Goal: Task Accomplishment & Management: Complete application form

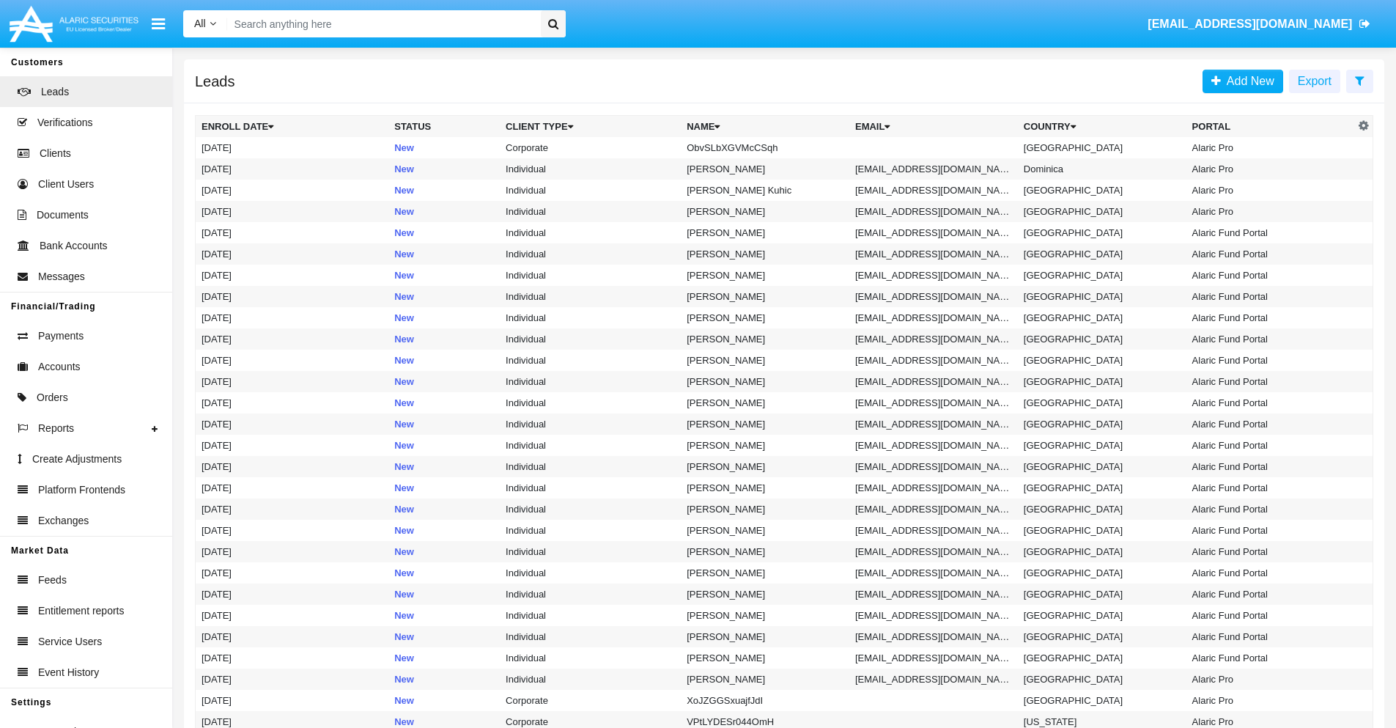
click at [1360, 80] on icon at bounding box center [1360, 81] width 10 height 12
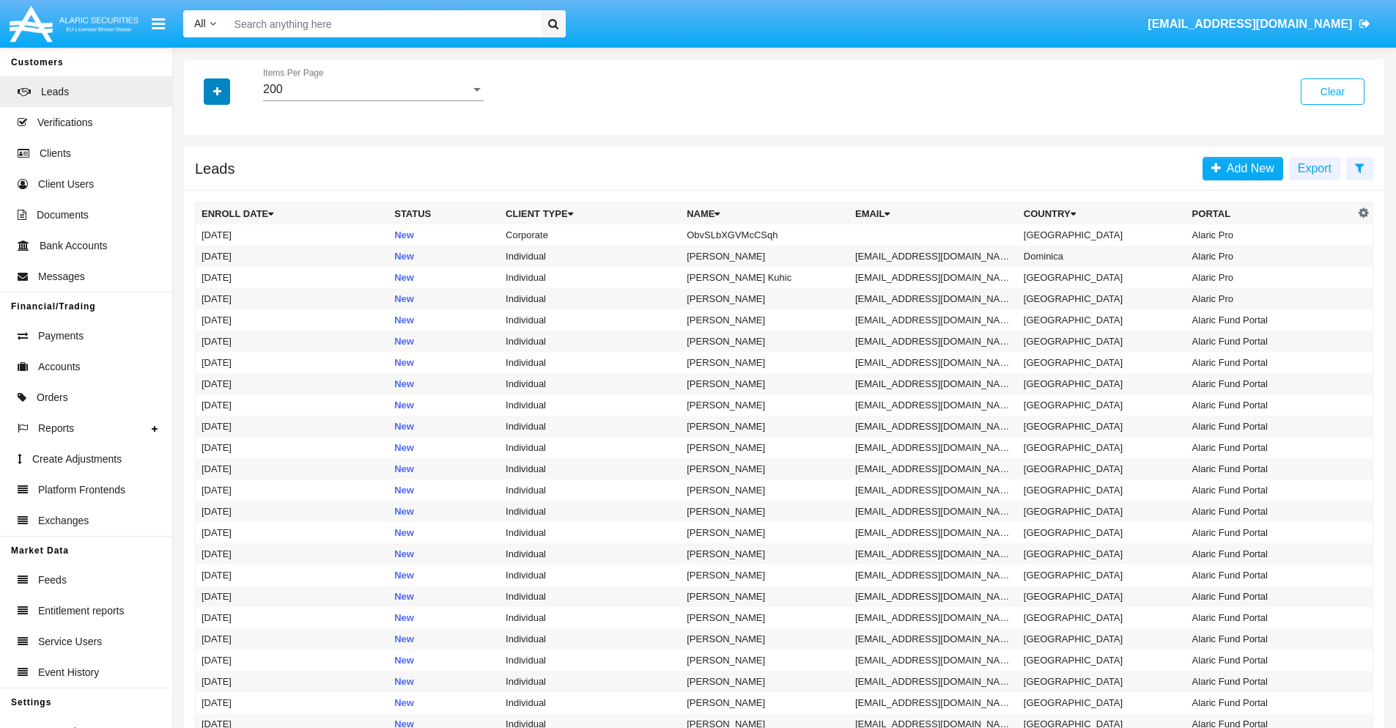
click at [217, 91] on icon "button" at bounding box center [217, 91] width 8 height 10
click at [229, 164] on span "Name" at bounding box center [229, 164] width 32 height 18
click at [202, 170] on input "Name" at bounding box center [201, 170] width 1 height 1
checkbox input "true"
click at [217, 91] on icon "button" at bounding box center [217, 91] width 8 height 10
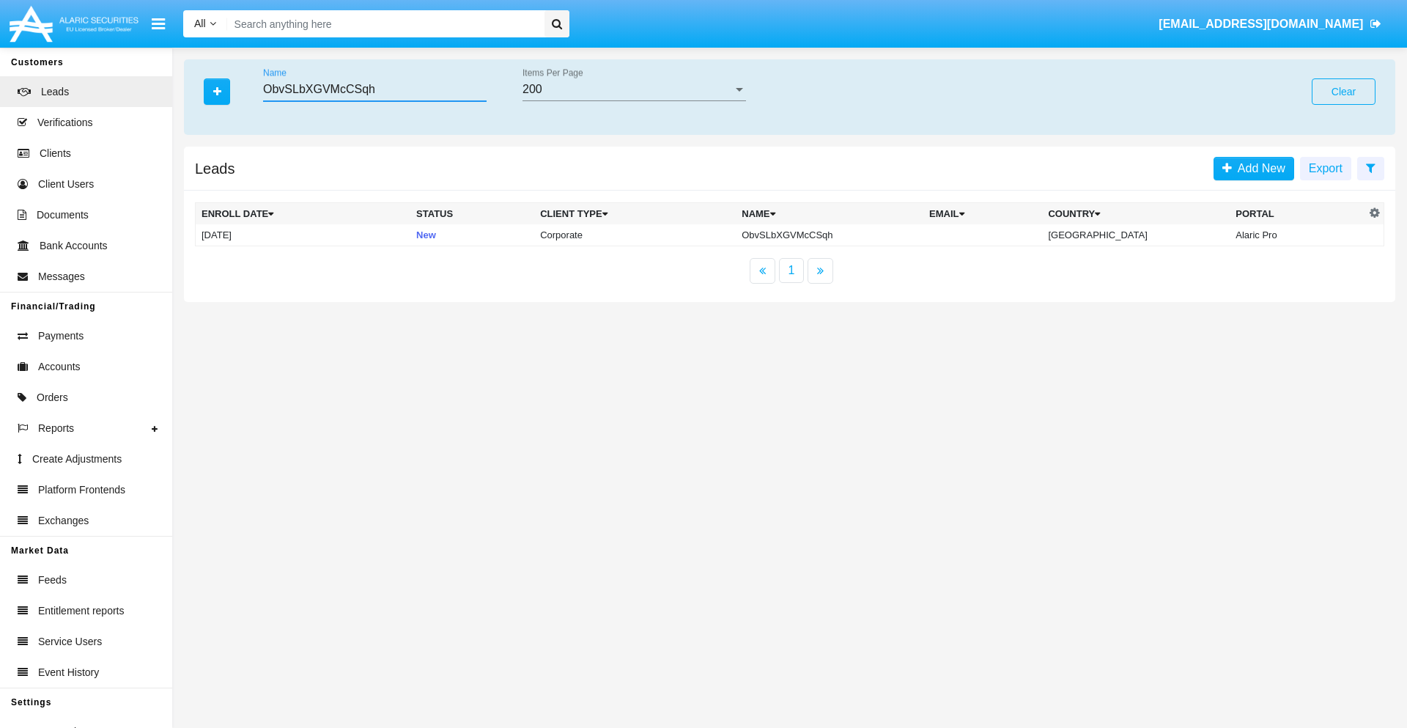
type input "ObvSLbXGVMcCSqh"
click at [842, 235] on td "ObvSLbXGVMcCSqh" at bounding box center [830, 235] width 188 height 22
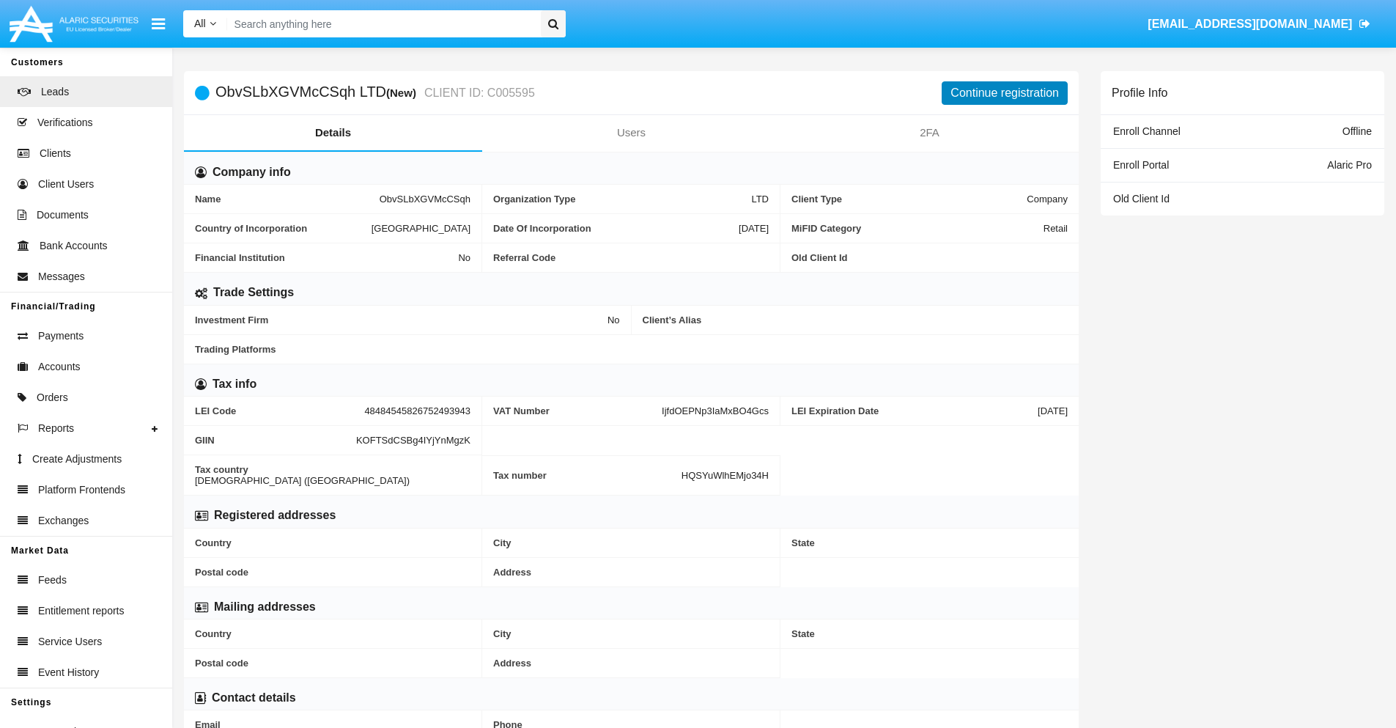
click at [1005, 92] on button "Continue registration" at bounding box center [1005, 92] width 126 height 23
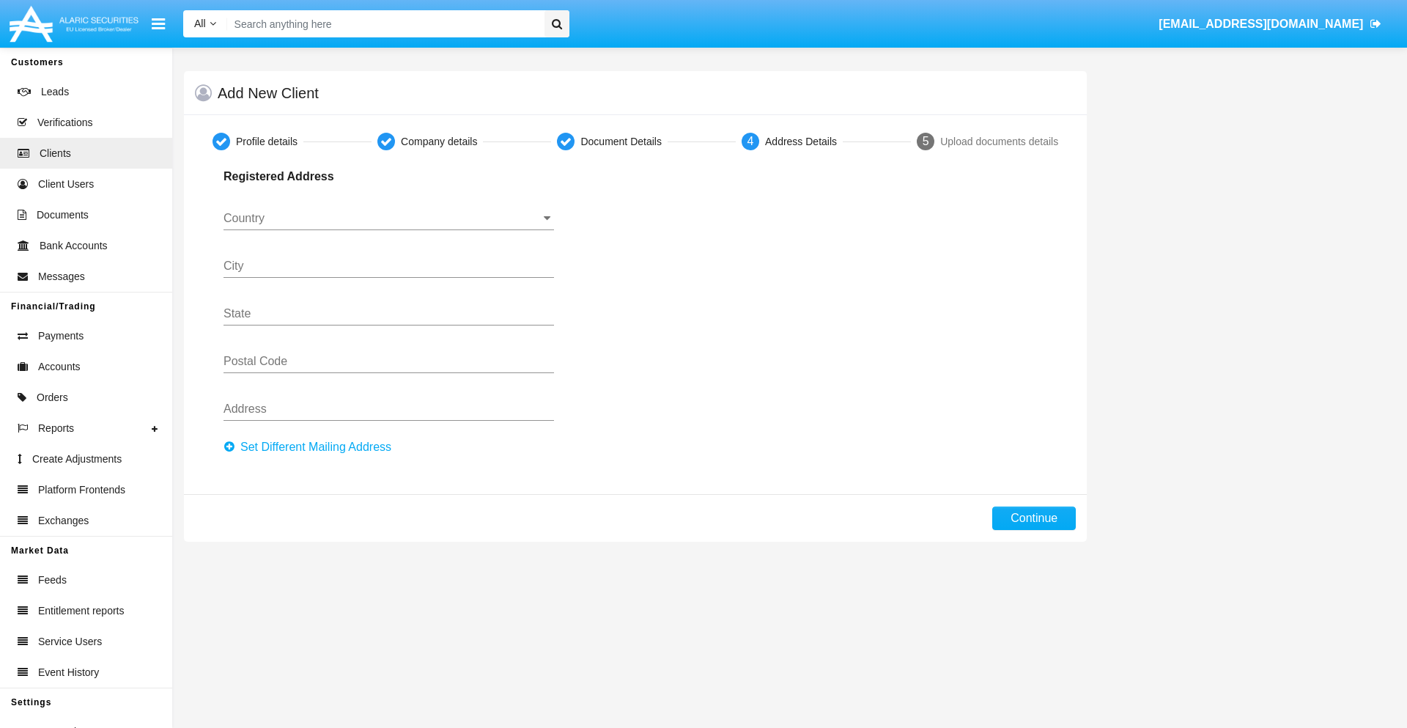
click at [312, 447] on button "Set Different Mailing Address" at bounding box center [312, 446] width 177 height 23
click at [388, 218] on input "Country" at bounding box center [389, 218] width 331 height 13
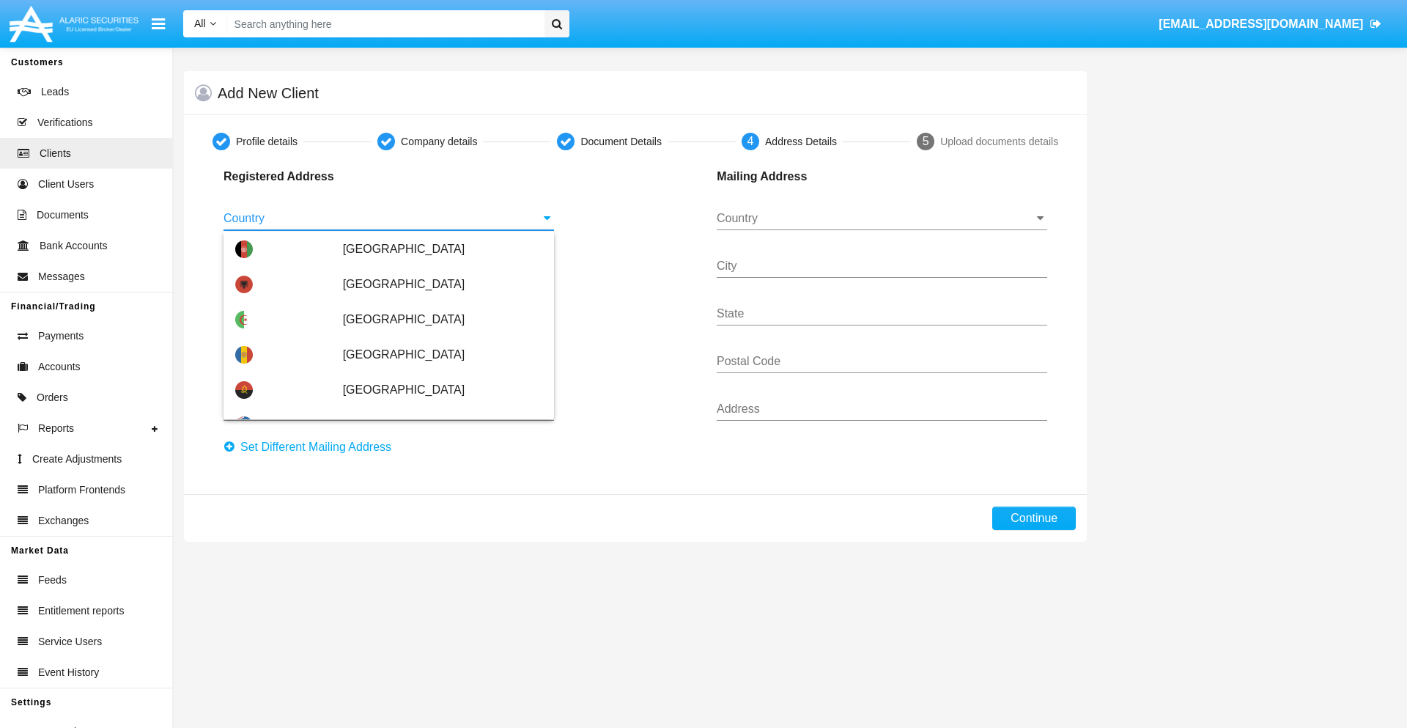
scroll to position [868, 0]
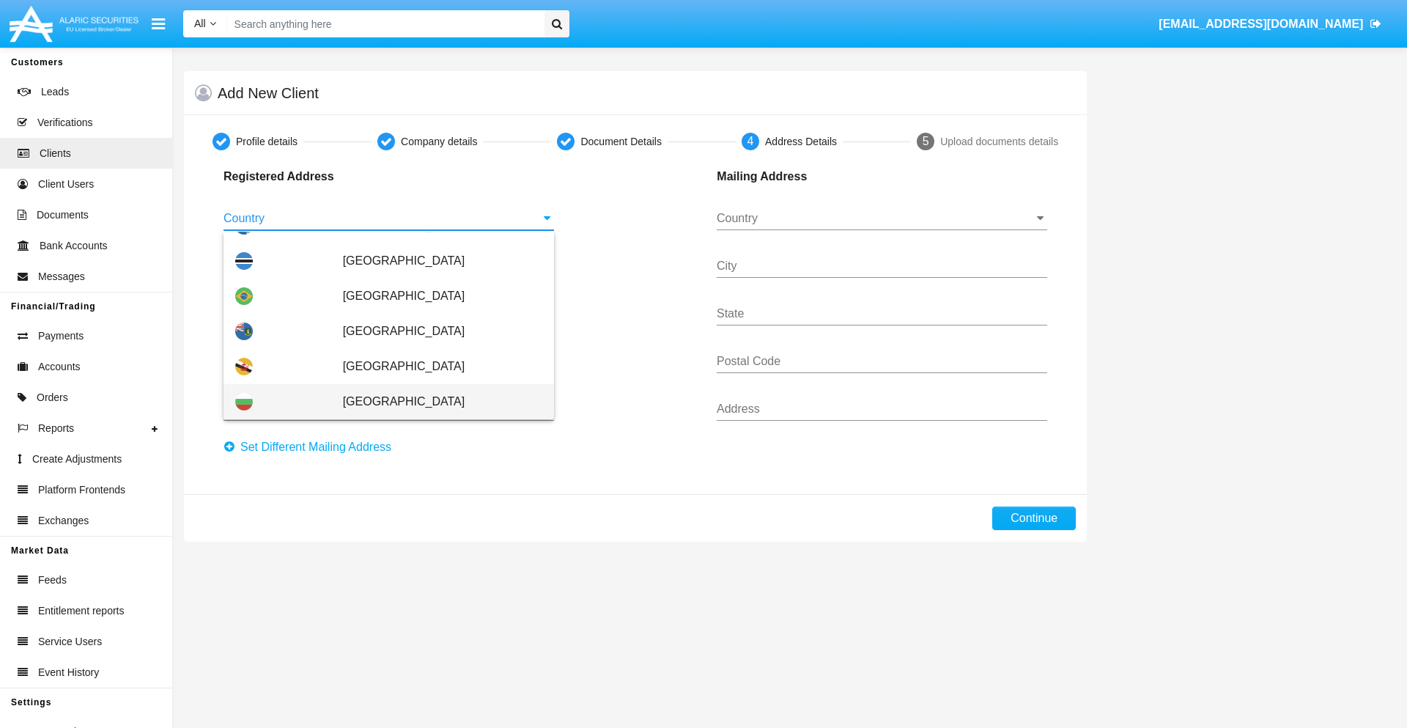
click at [435, 402] on span "[GEOGRAPHIC_DATA]" at bounding box center [442, 401] width 199 height 35
type input "[GEOGRAPHIC_DATA]"
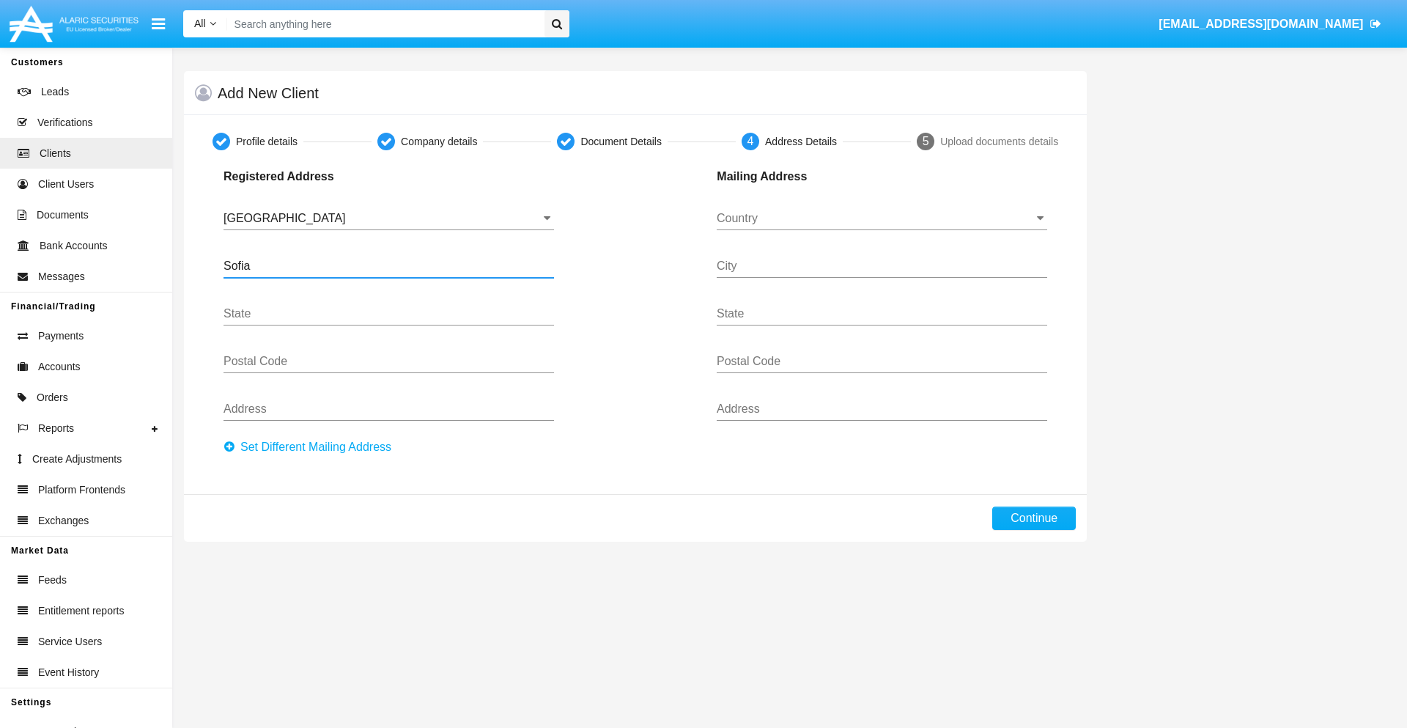
type input "Sofia"
type input "1000"
type input "Vasil Levski"
click at [882, 218] on input "Country" at bounding box center [882, 218] width 331 height 13
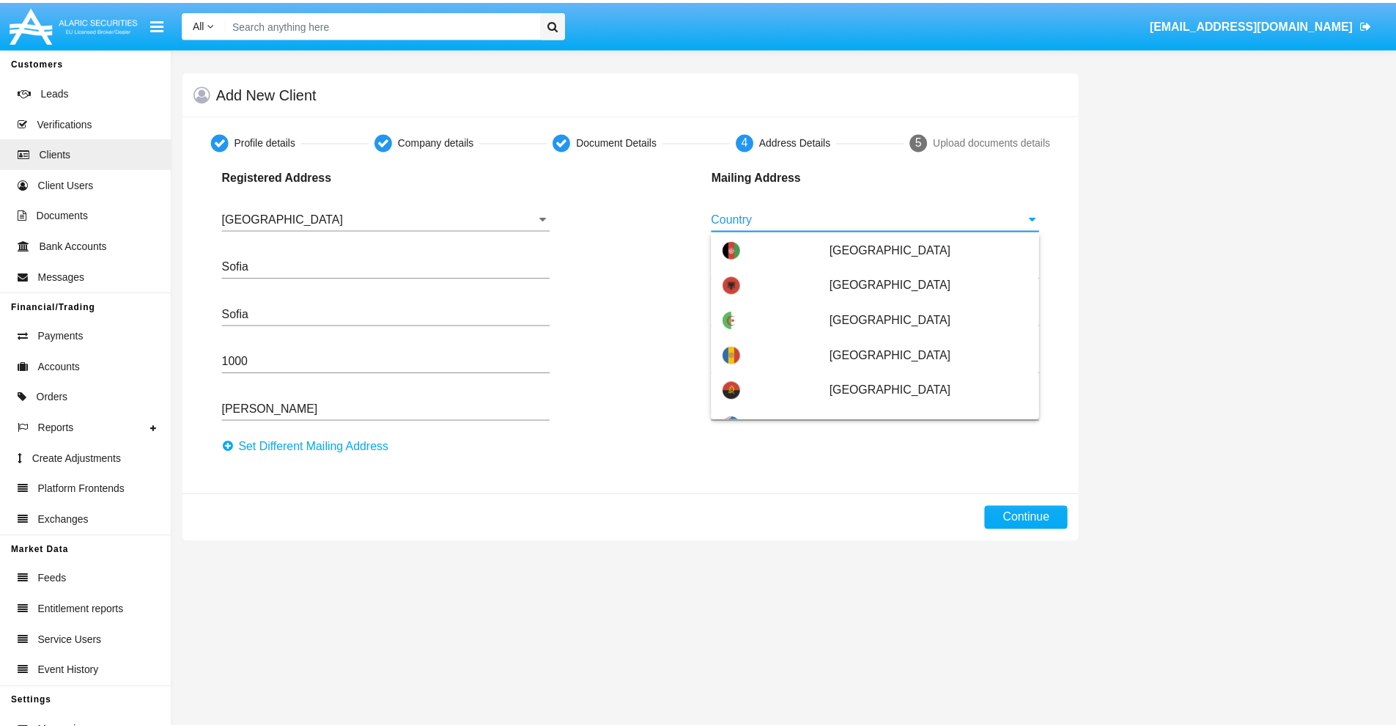
scroll to position [94, 0]
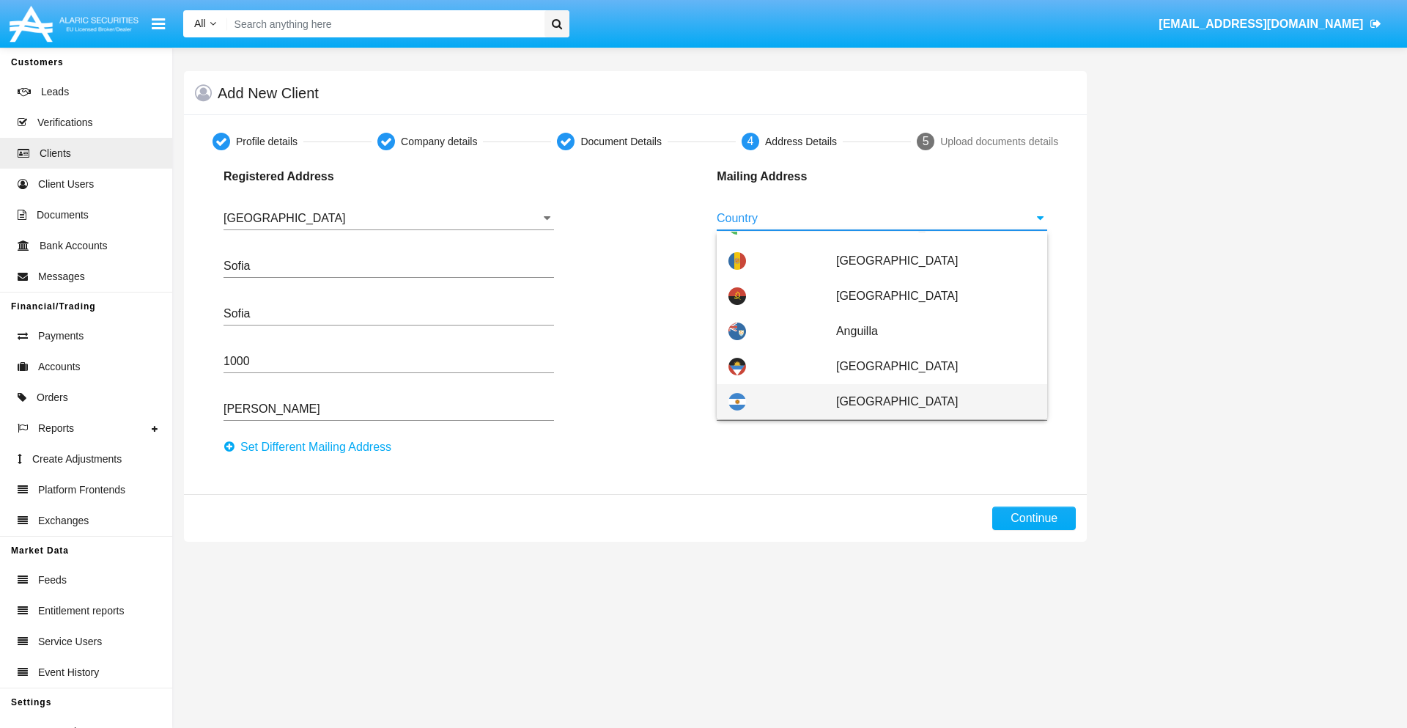
click at [928, 402] on span "[GEOGRAPHIC_DATA]" at bounding box center [935, 401] width 199 height 35
type input "[GEOGRAPHIC_DATA]"
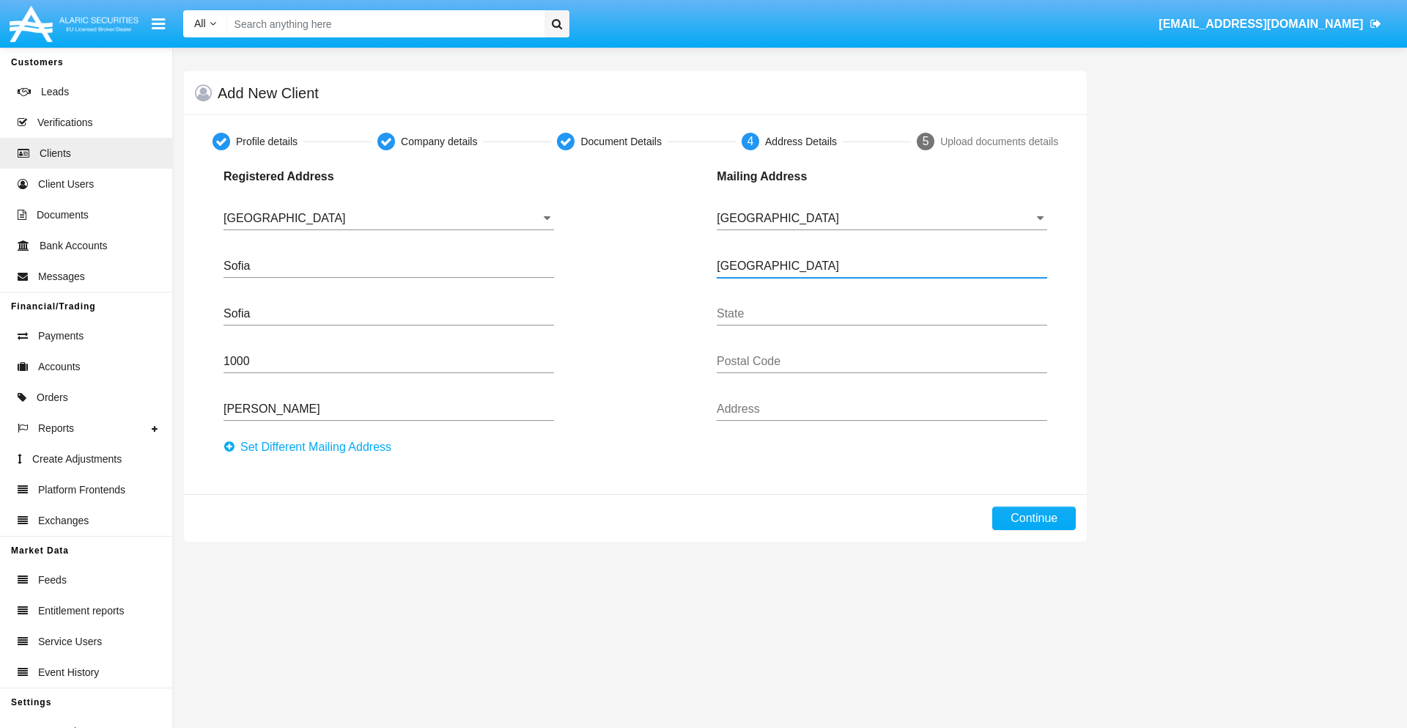
type input "Buenos Aires"
type input "7777"
type input "Test Mail Address"
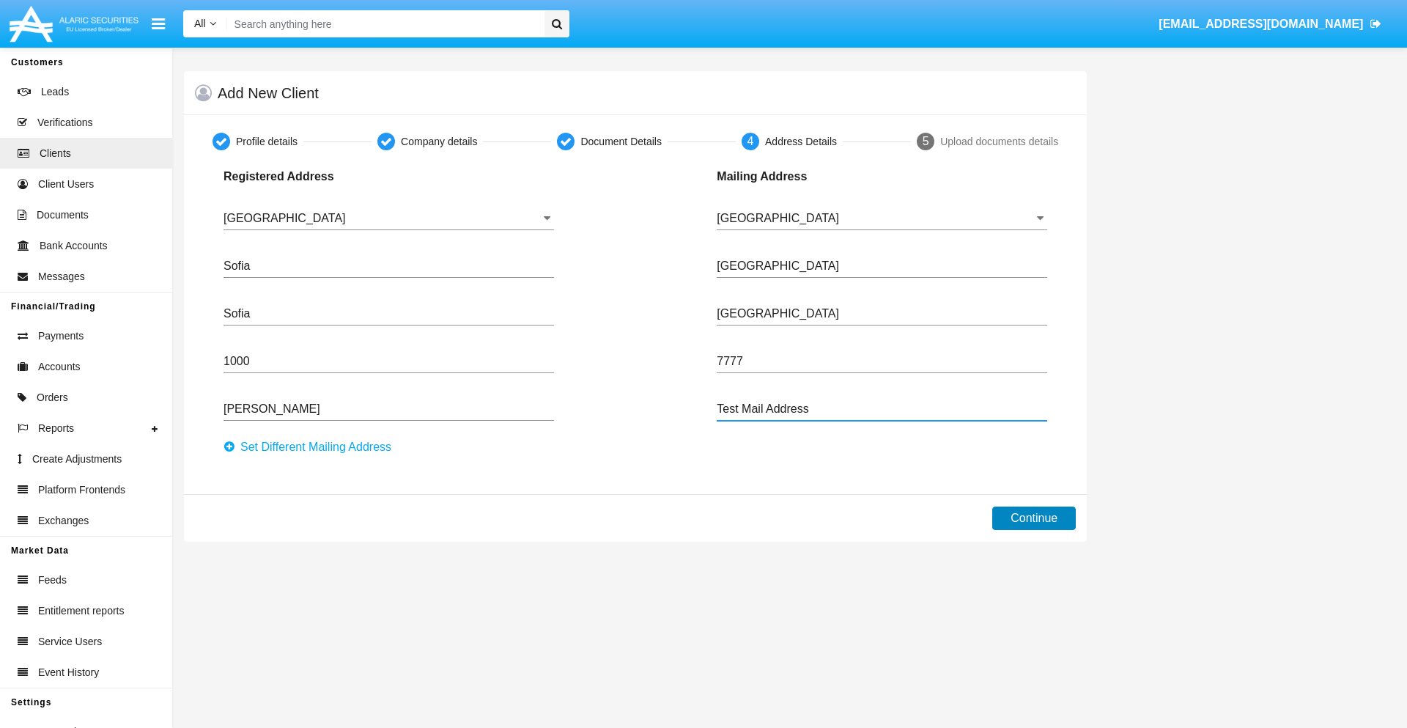
click at [1034, 518] on button "Continue" at bounding box center [1034, 517] width 84 height 23
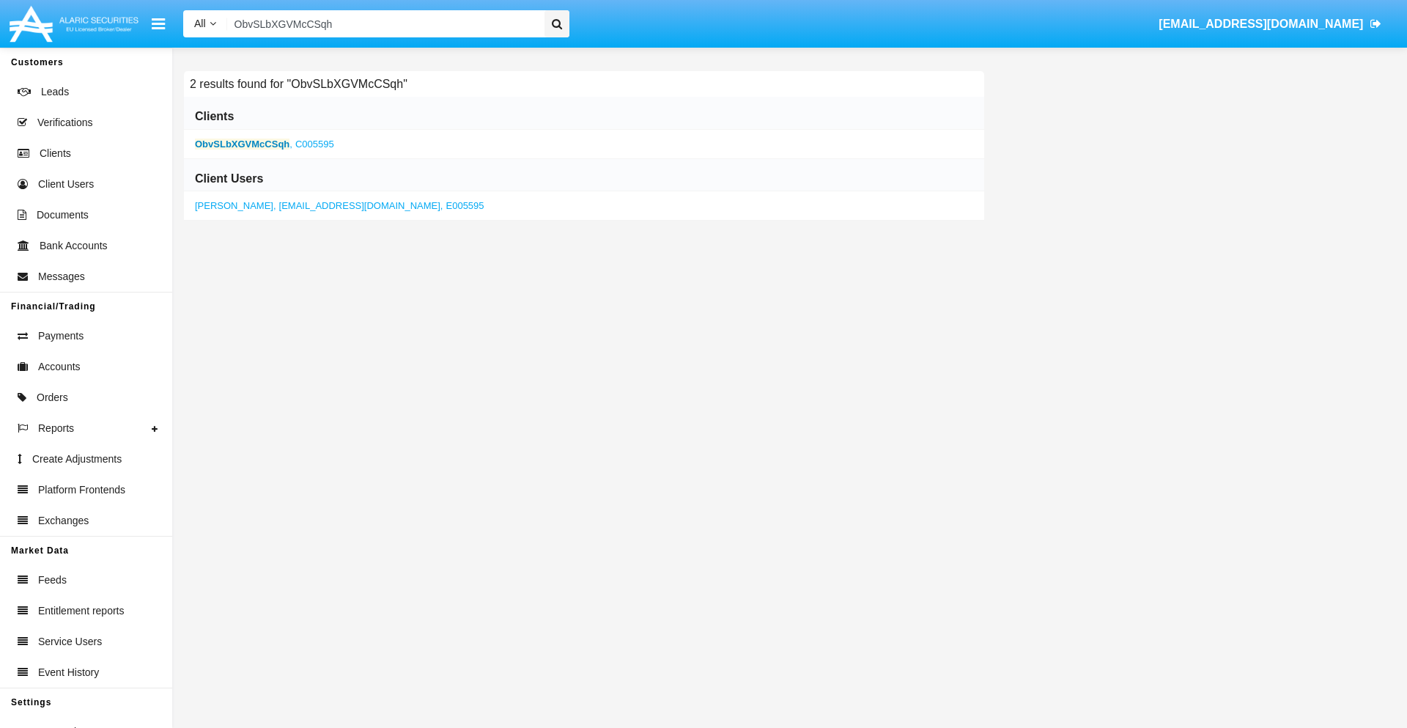
type input "ObvSLbXGVMcCSqh"
click at [242, 144] on b "ObvSLbXGVMcCSqh" at bounding box center [242, 144] width 95 height 11
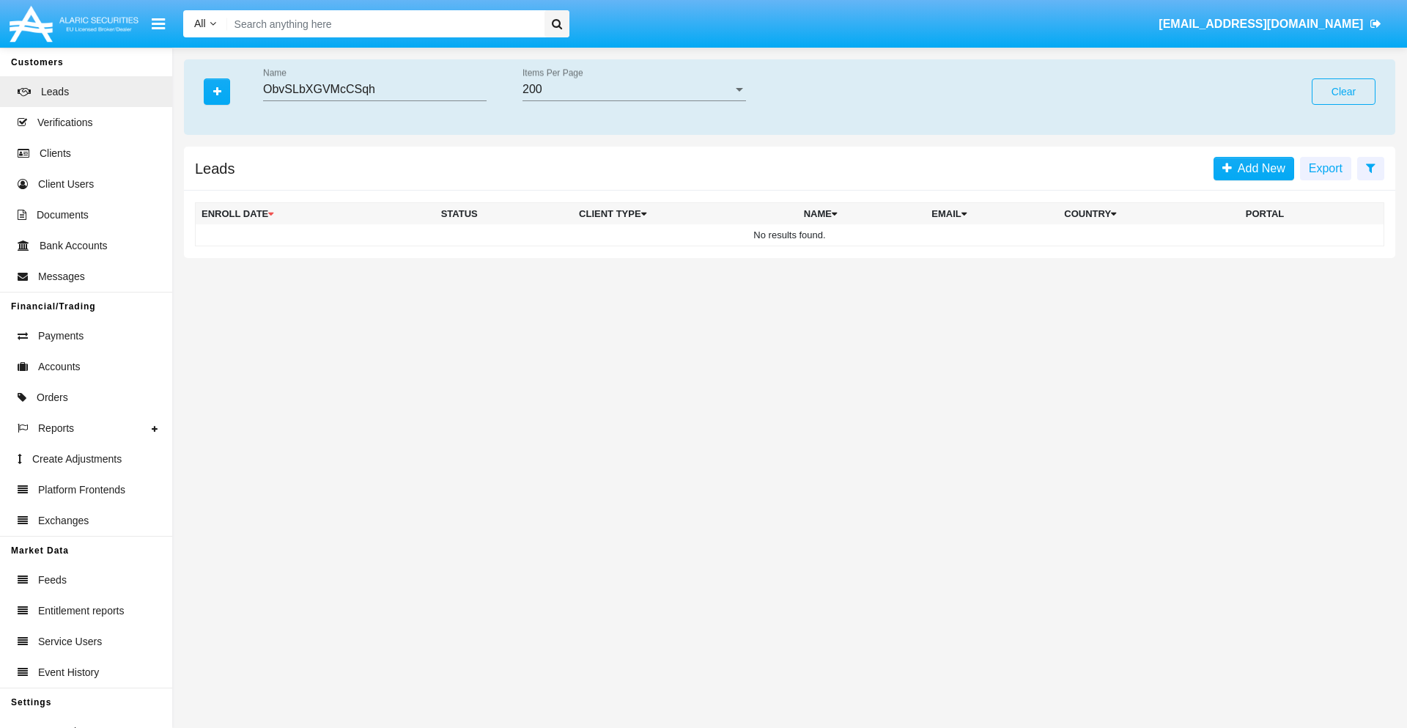
click at [1344, 92] on button "Clear" at bounding box center [1344, 91] width 64 height 26
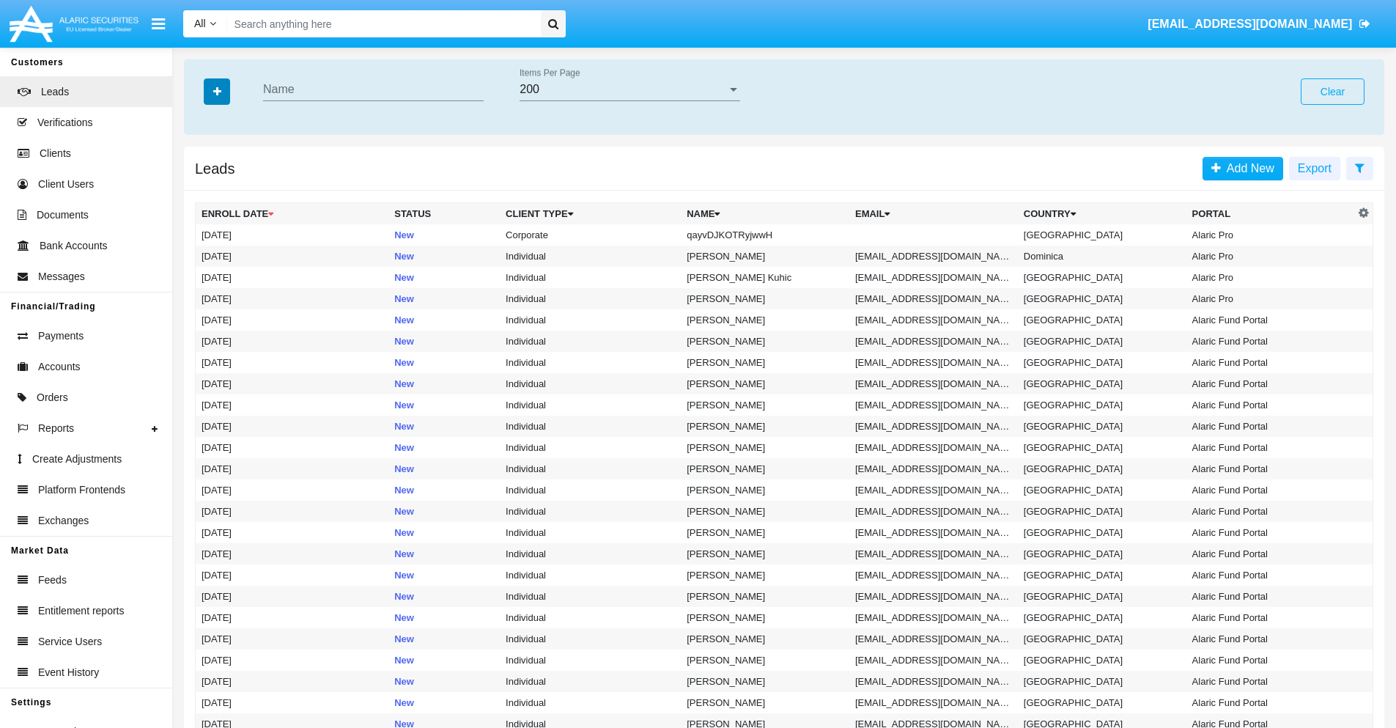
click at [217, 91] on icon "button" at bounding box center [217, 91] width 8 height 10
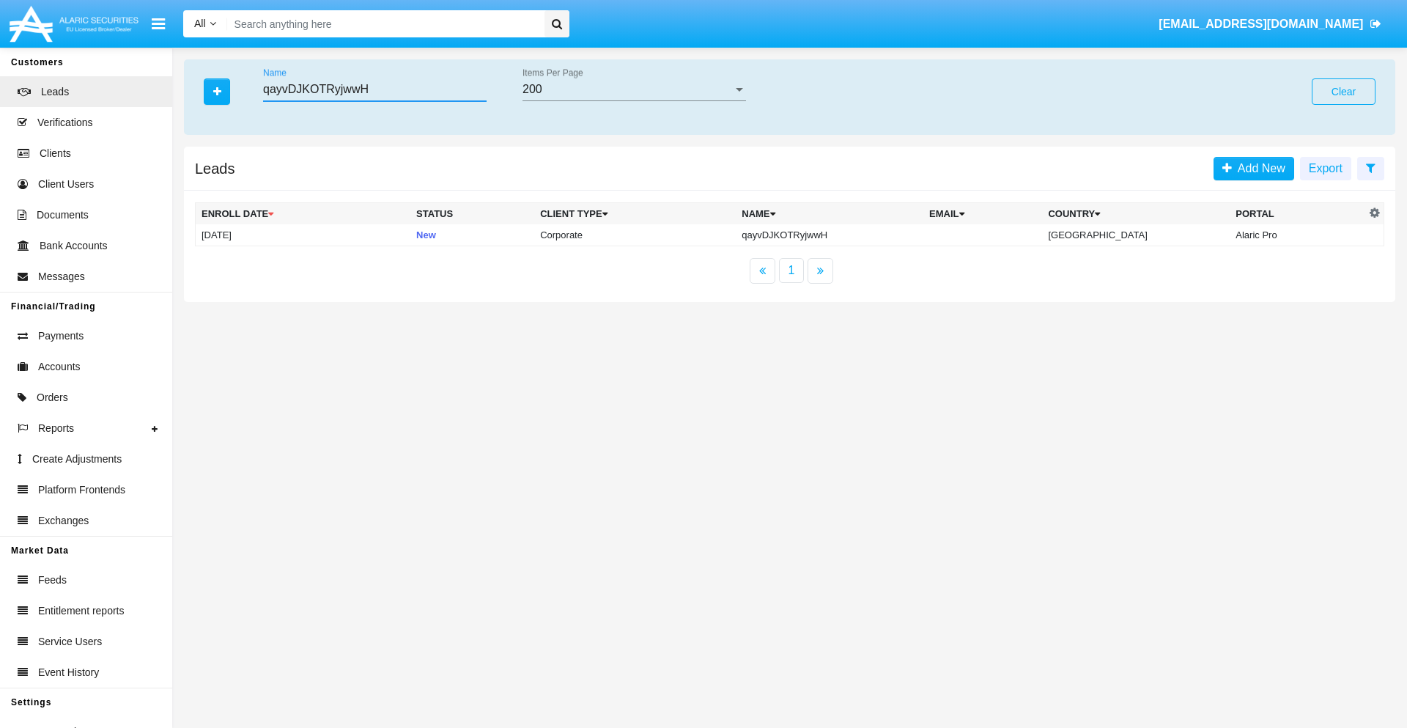
type input "qayvDJKOTRyjwwH"
click at [842, 235] on td "qayvDJKOTRyjwwH" at bounding box center [830, 235] width 188 height 22
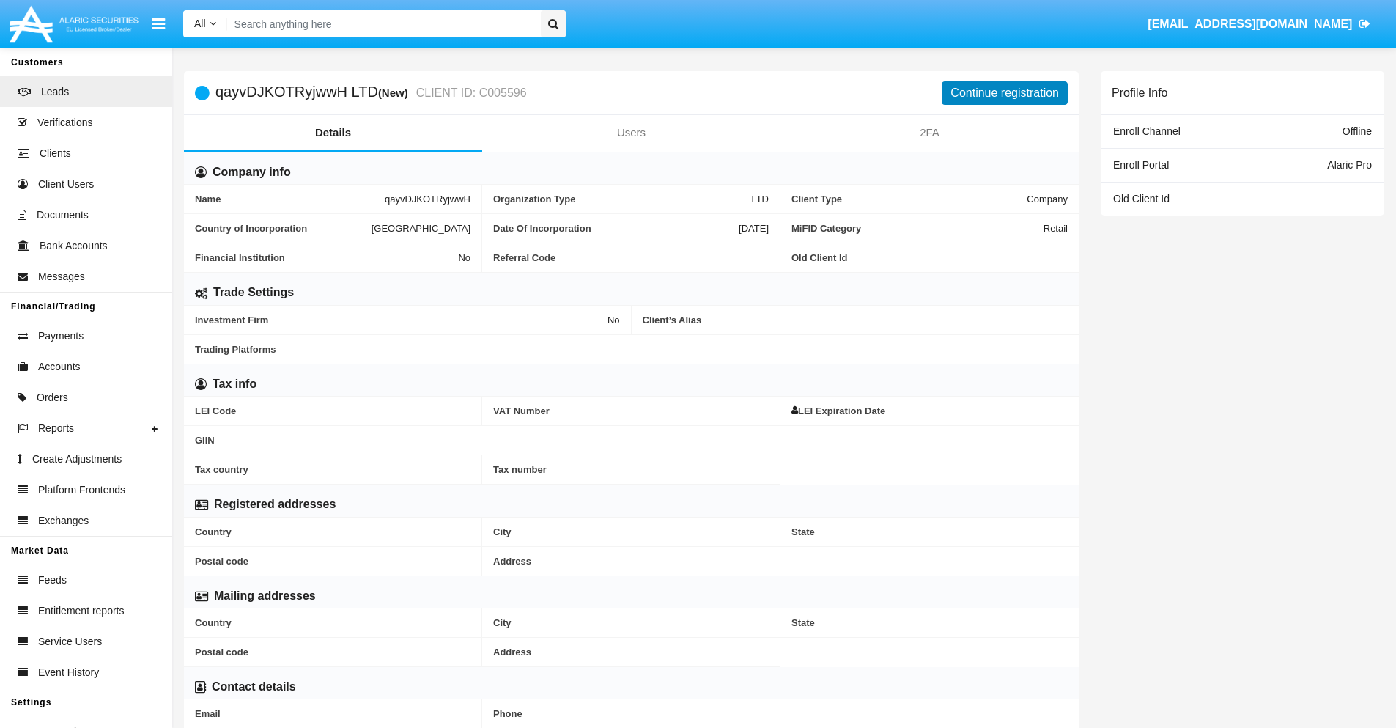
click at [1005, 92] on button "Continue registration" at bounding box center [1005, 92] width 126 height 23
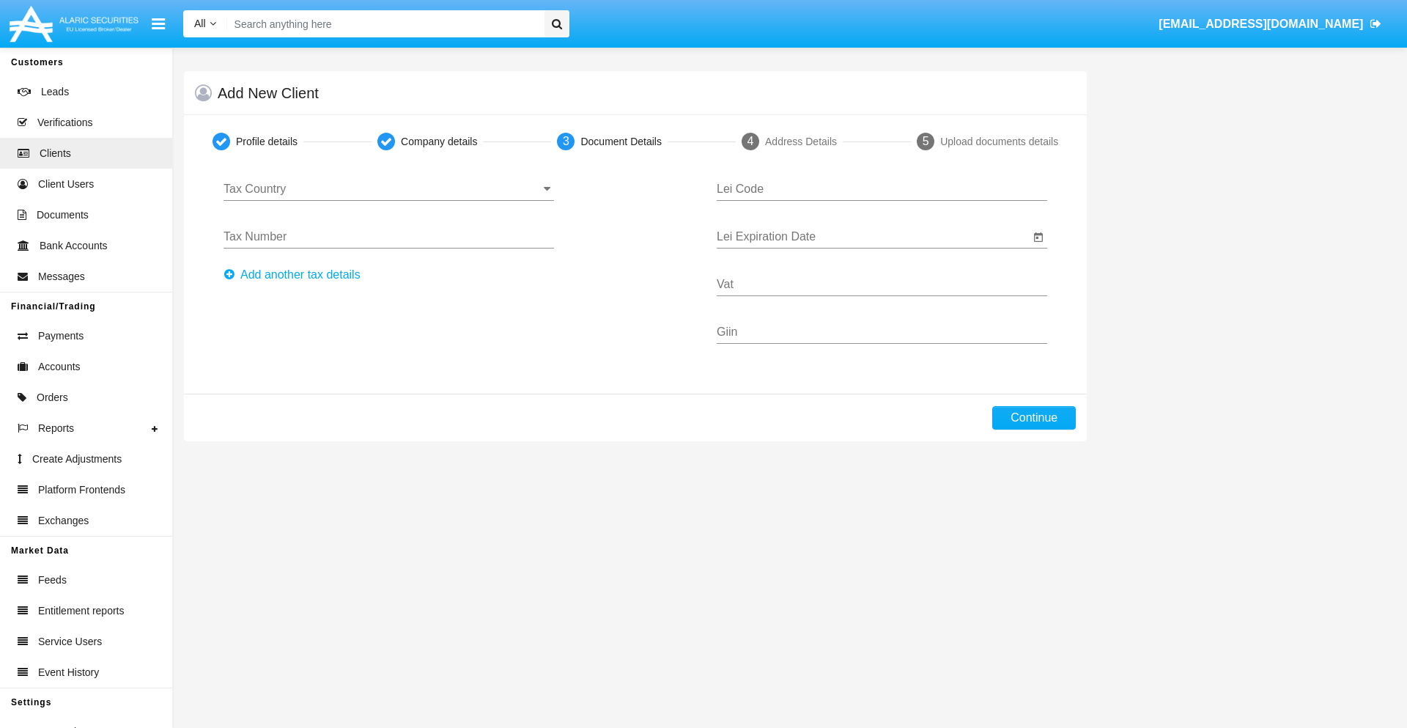
click at [388, 189] on input "Tax Country" at bounding box center [389, 189] width 331 height 13
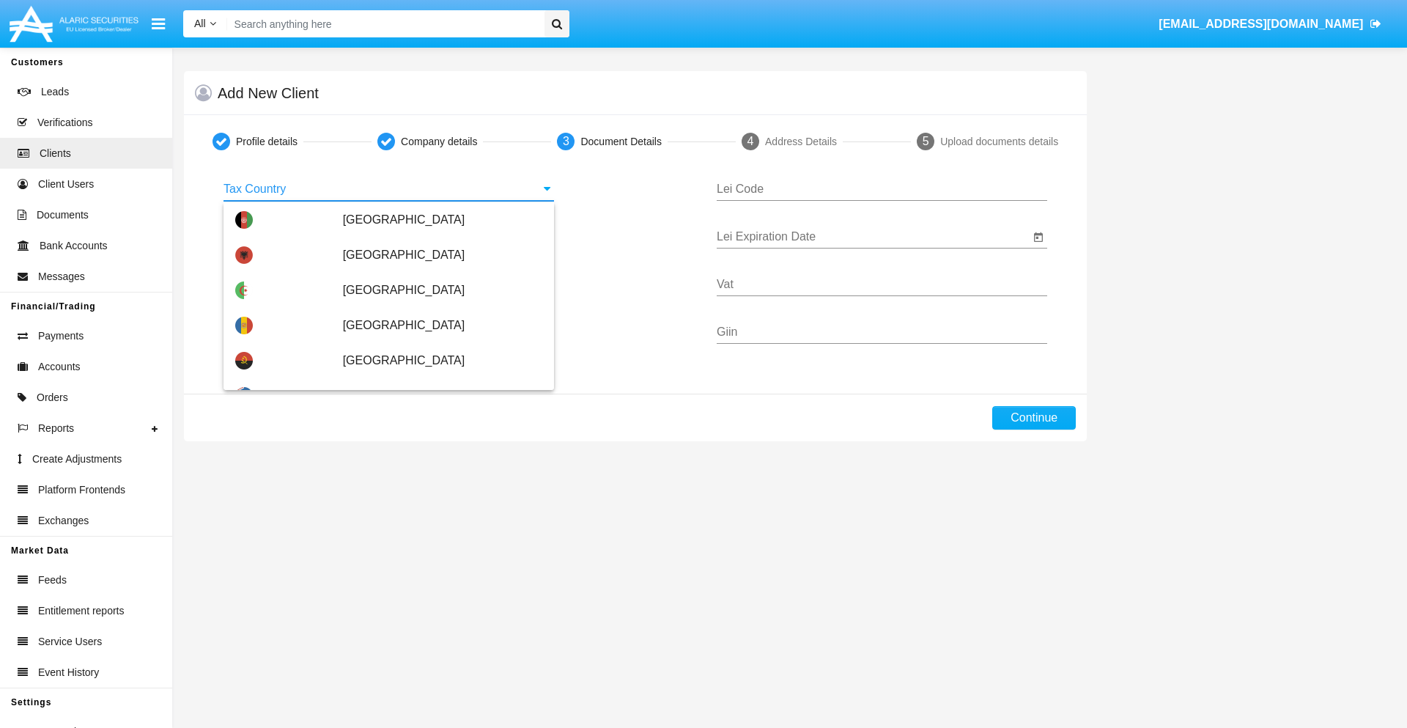
scroll to position [868, 0]
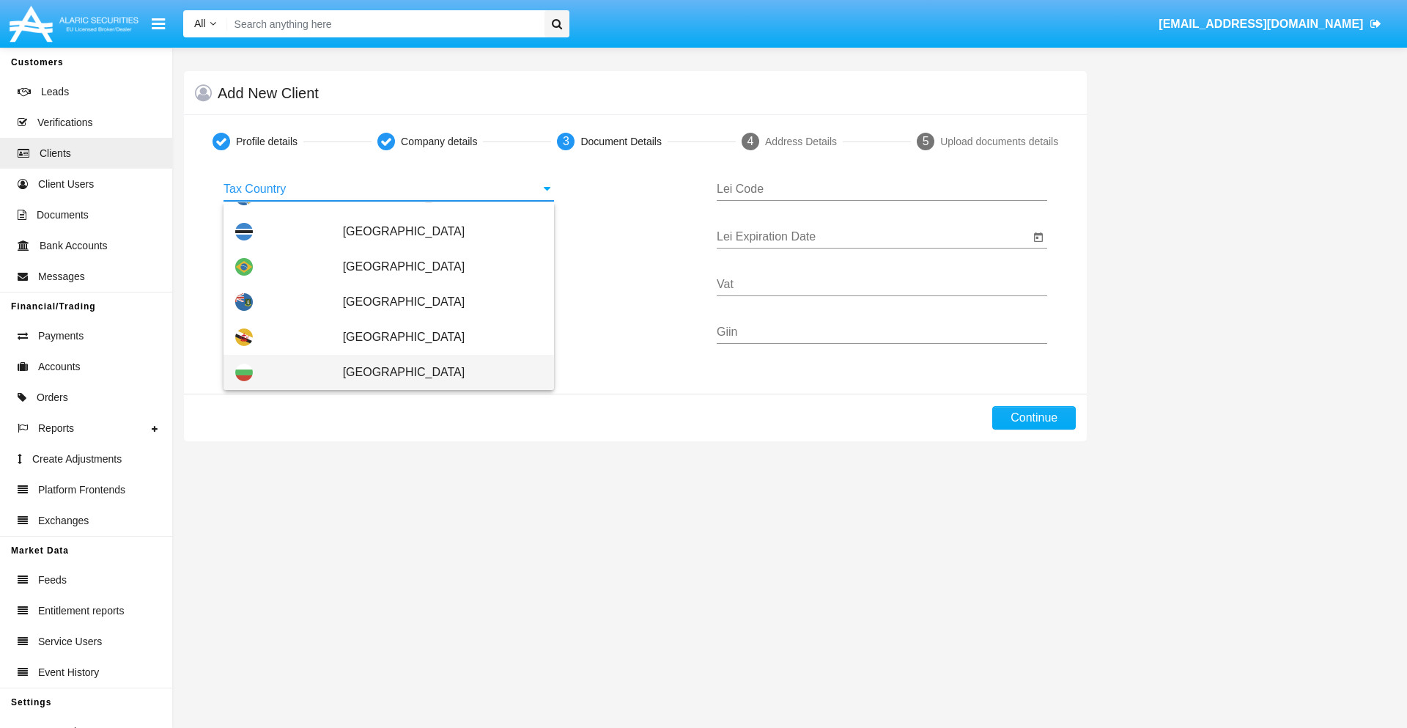
click at [435, 372] on span "[GEOGRAPHIC_DATA]" at bounding box center [442, 372] width 199 height 35
type input "[GEOGRAPHIC_DATA]"
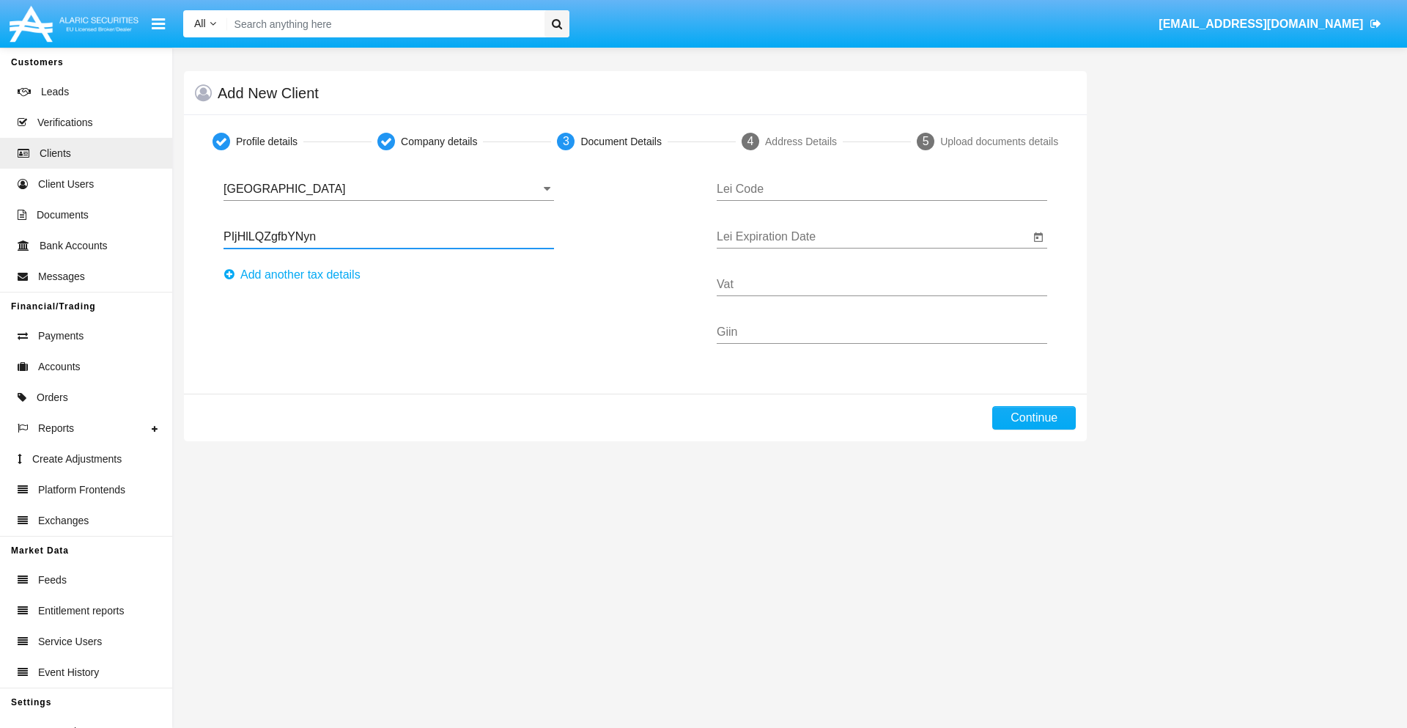
type input "PIjHlLQZgfbYNyn"
click at [296, 275] on button "Аdd another tax details" at bounding box center [297, 274] width 146 height 23
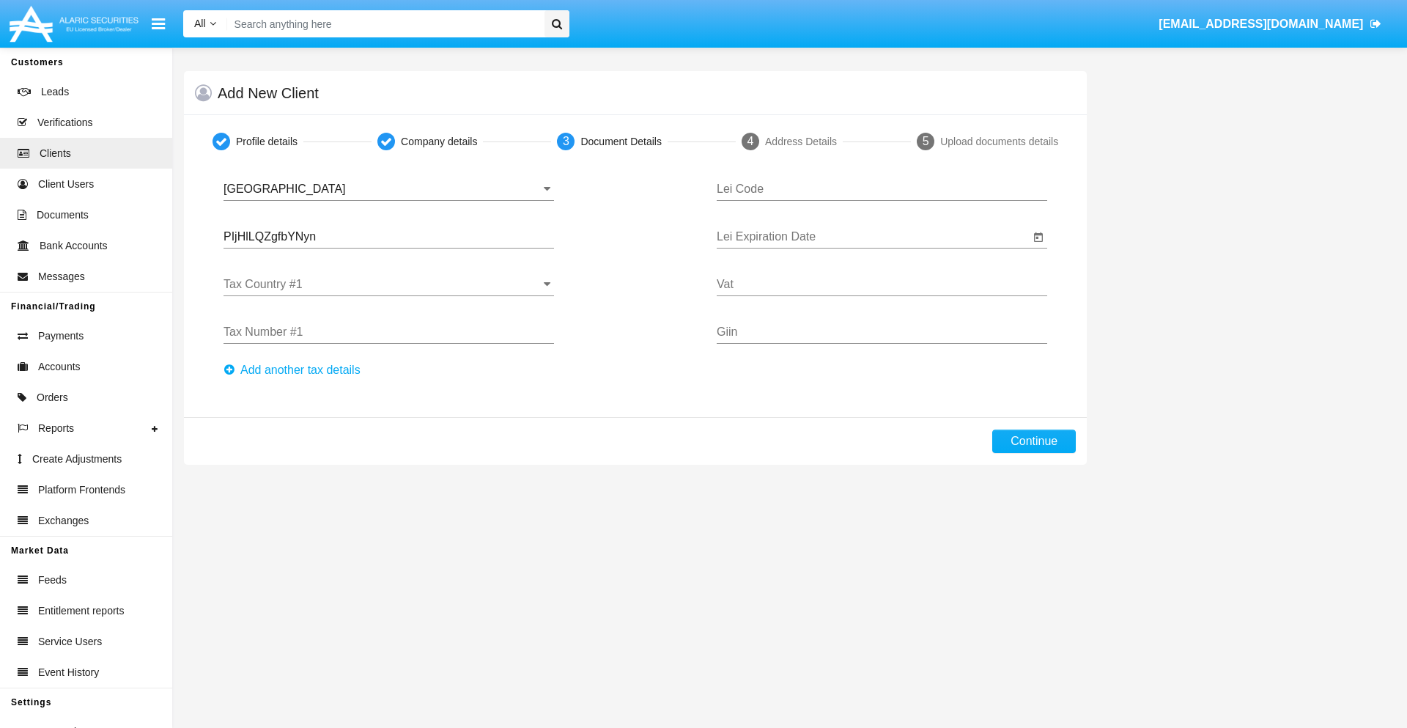
click at [388, 284] on input "Tax Country #1" at bounding box center [389, 284] width 331 height 13
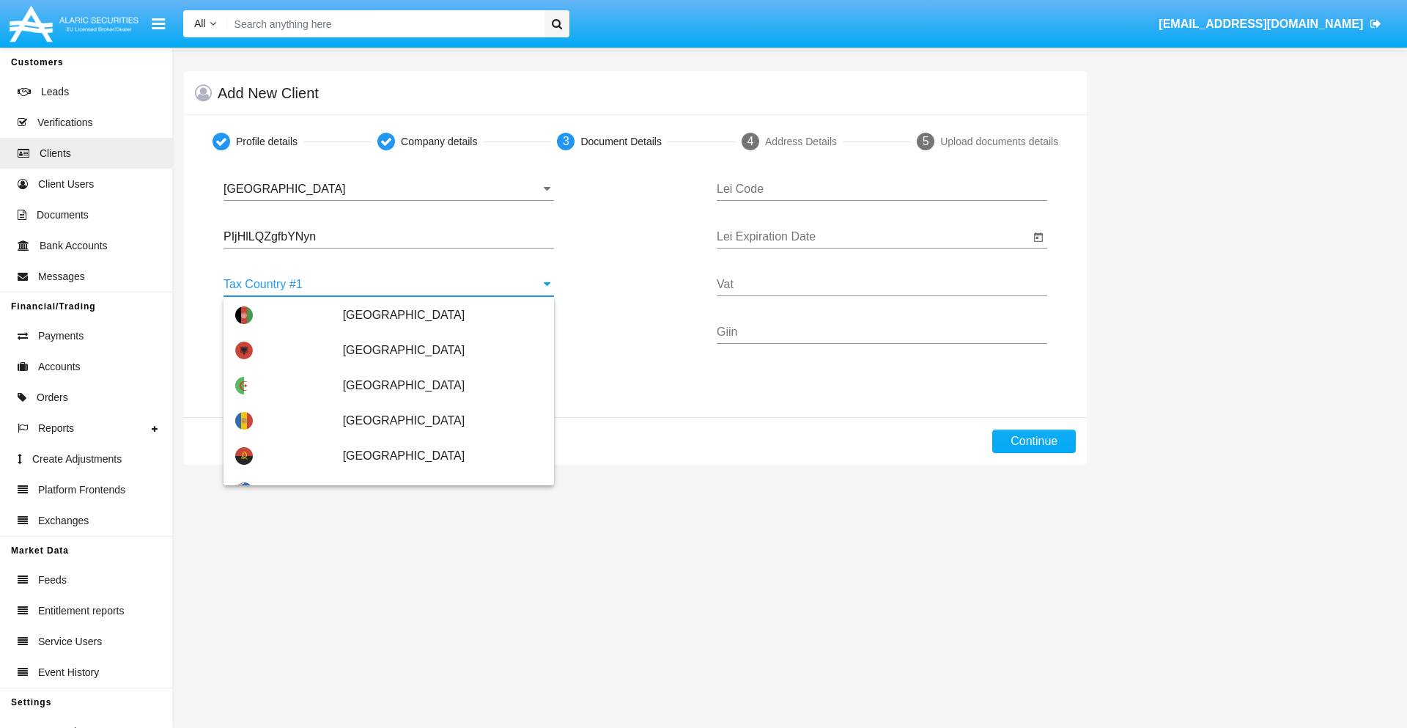
scroll to position [3260, 0]
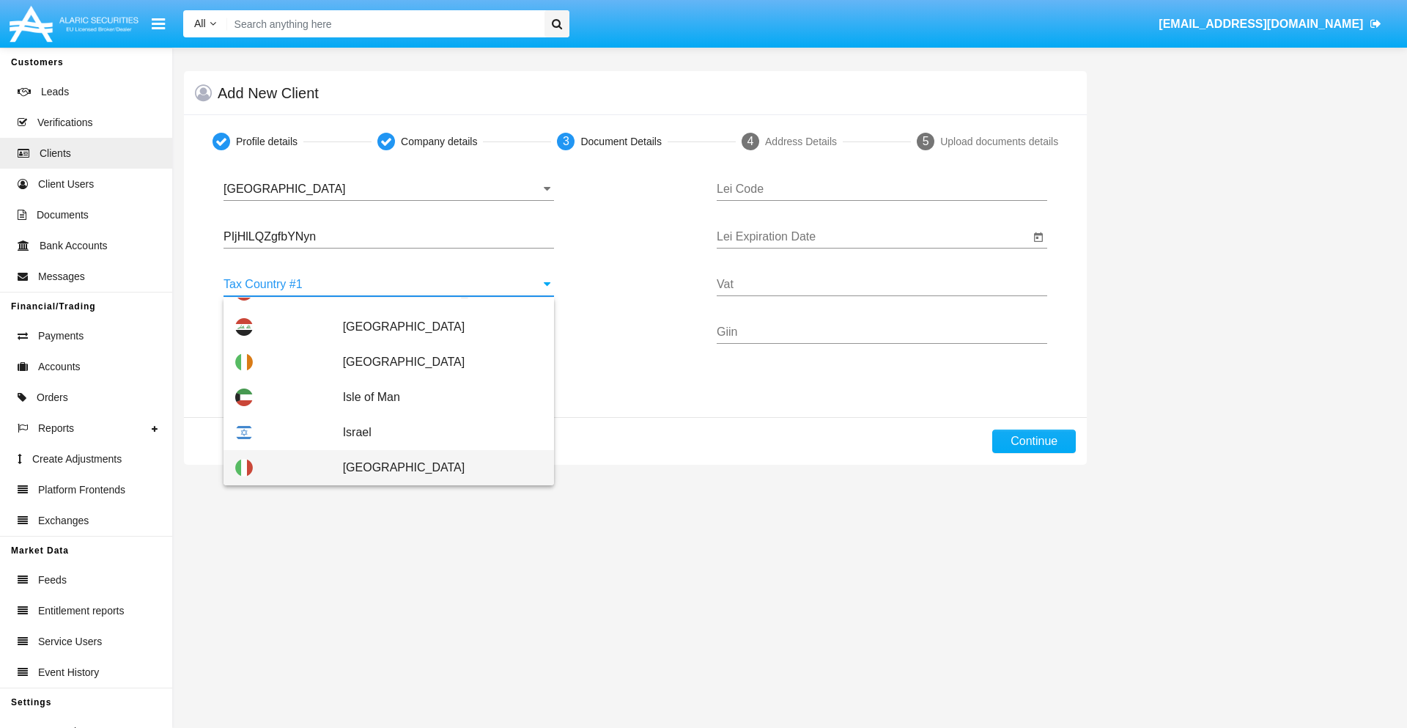
click at [435, 468] on span "[GEOGRAPHIC_DATA]" at bounding box center [442, 467] width 199 height 35
type input "[GEOGRAPHIC_DATA]"
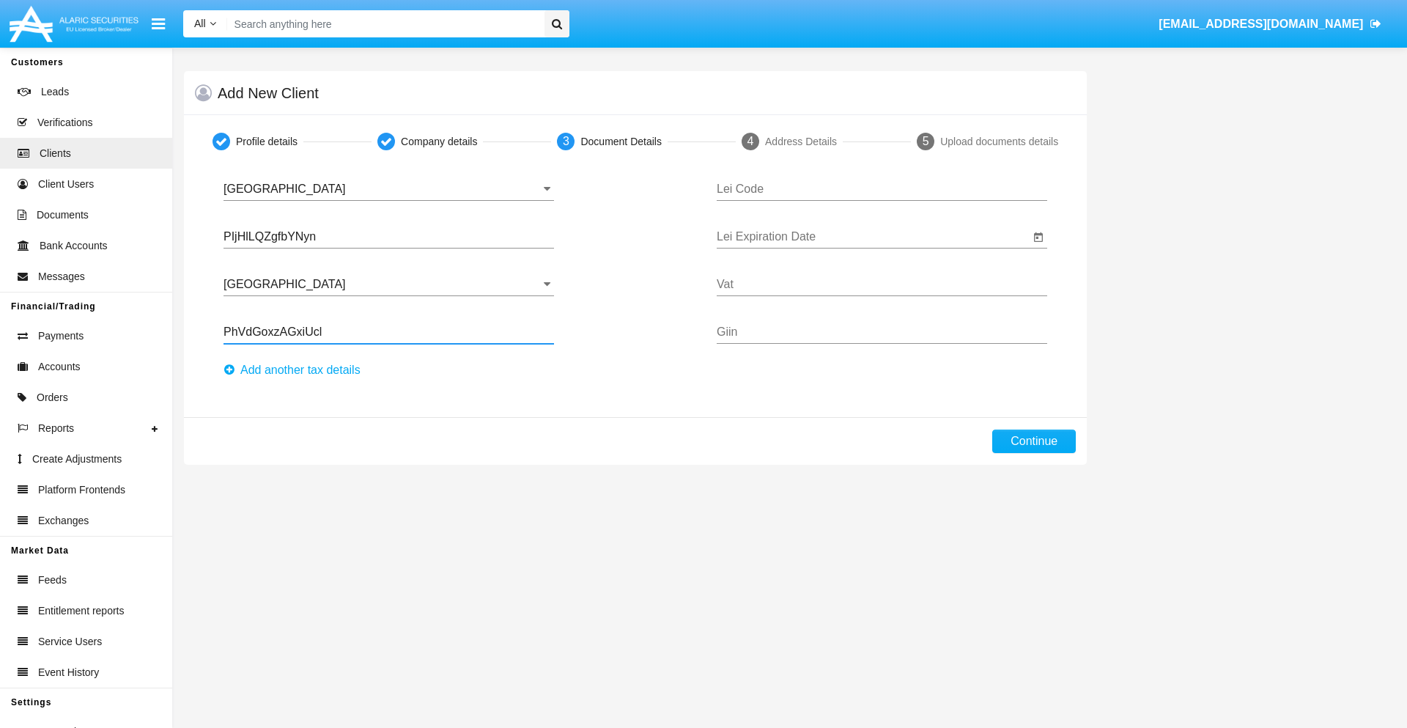
type input "PhVdGoxzAGxiUcl"
click at [296, 370] on button "Аdd another tax details" at bounding box center [297, 369] width 146 height 23
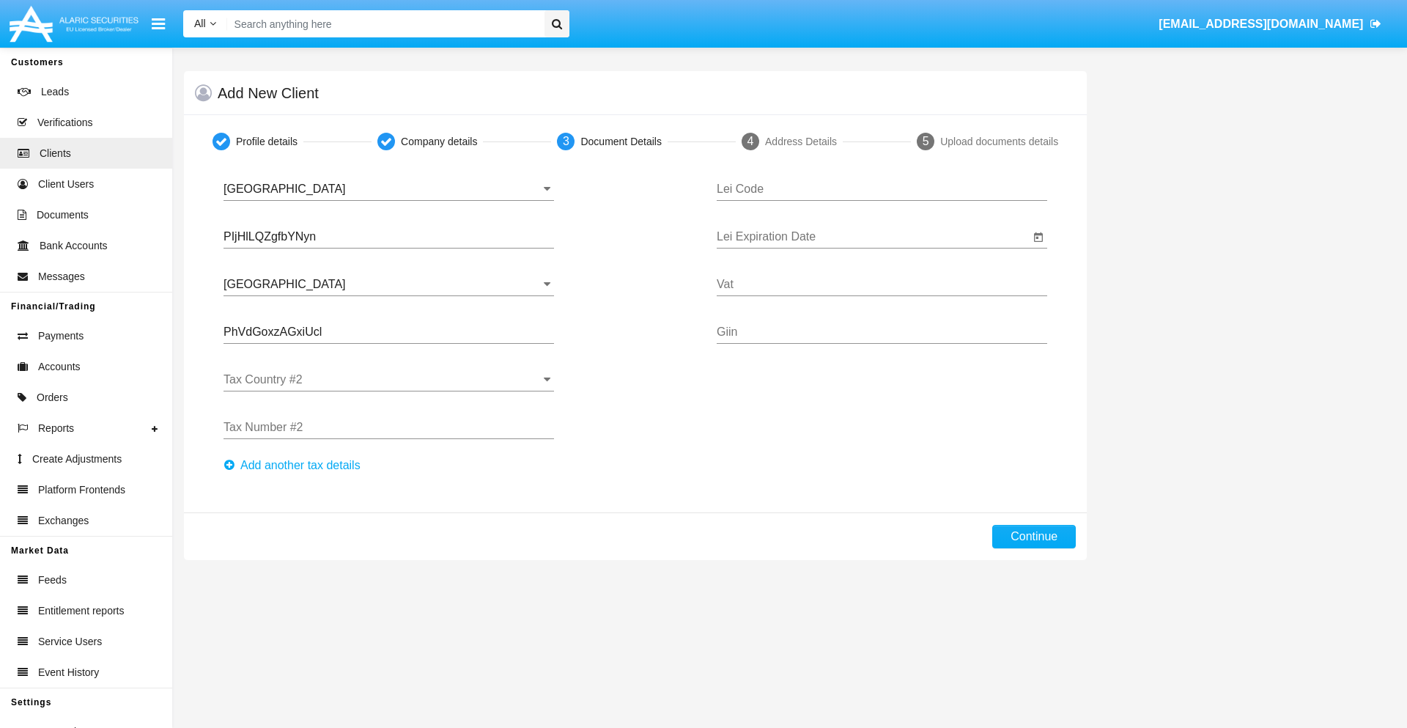
click at [388, 380] on input "Tax Country #2" at bounding box center [389, 379] width 331 height 13
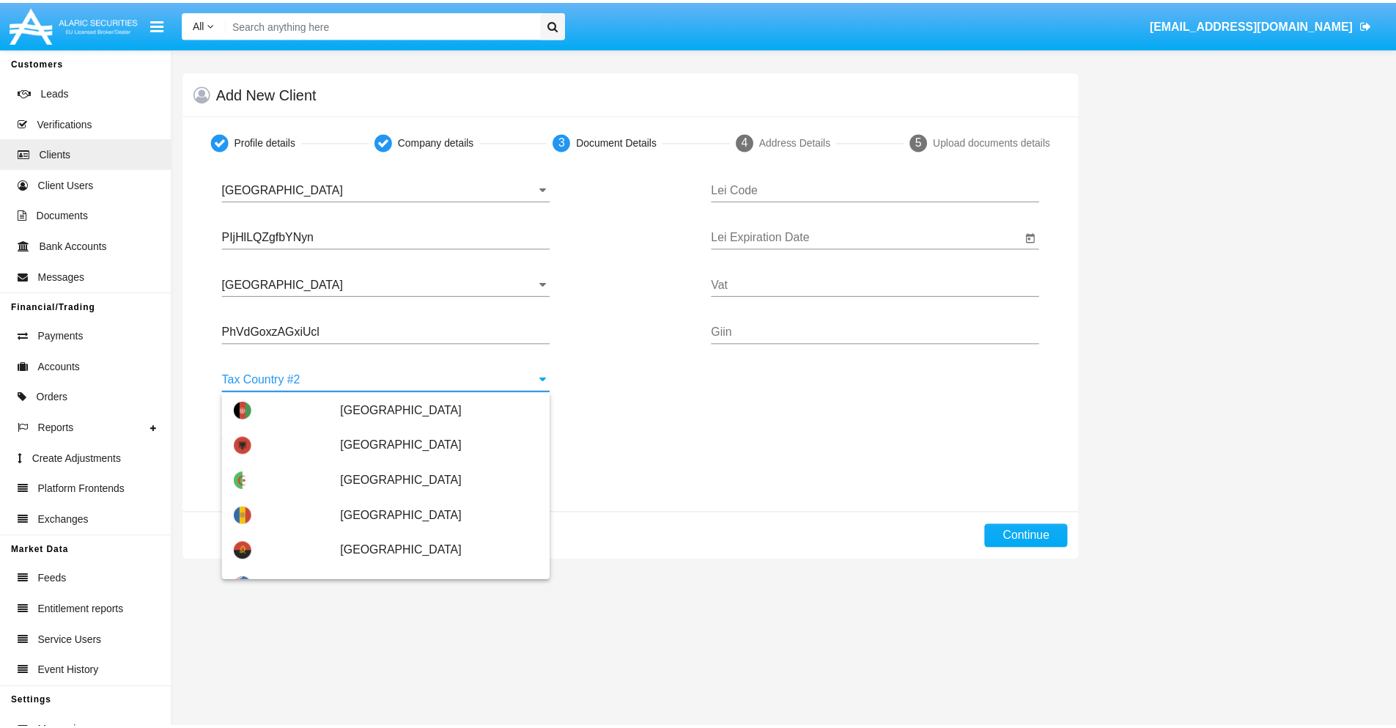
scroll to position [6532, 0]
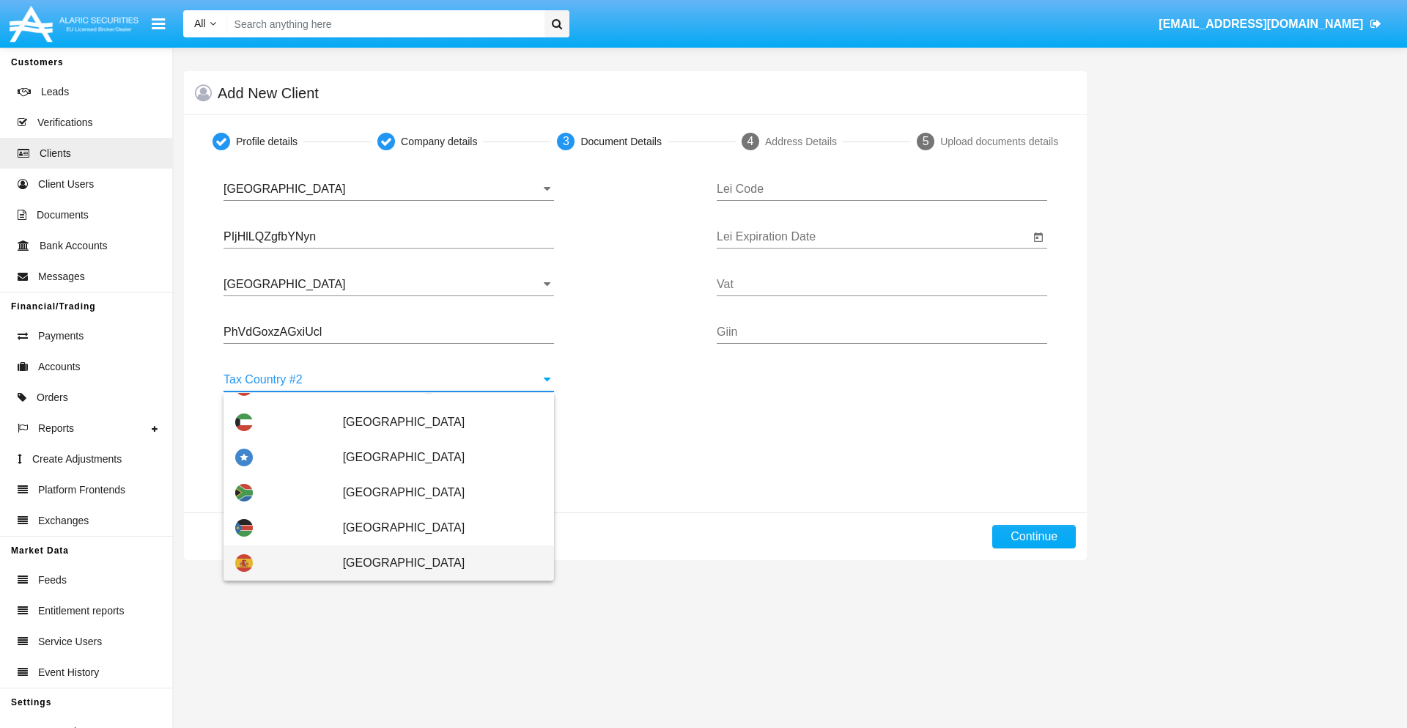
click at [435, 563] on span "[GEOGRAPHIC_DATA]" at bounding box center [442, 562] width 199 height 35
type input "[GEOGRAPHIC_DATA]"
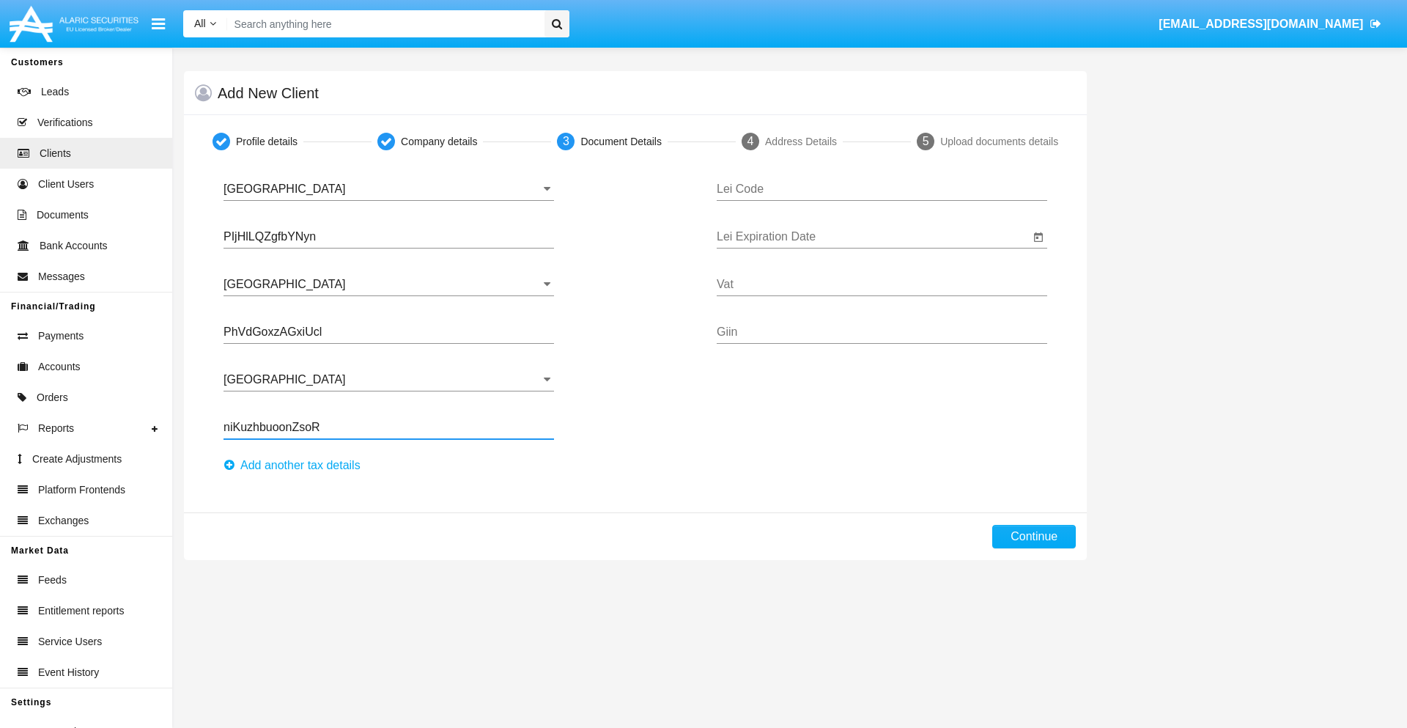
type input "niKuzhbuoonZsoR"
type input "SFUQKTXYPZZRURNKRPCY"
click at [873, 237] on input "Lei Expiration Date" at bounding box center [873, 236] width 313 height 13
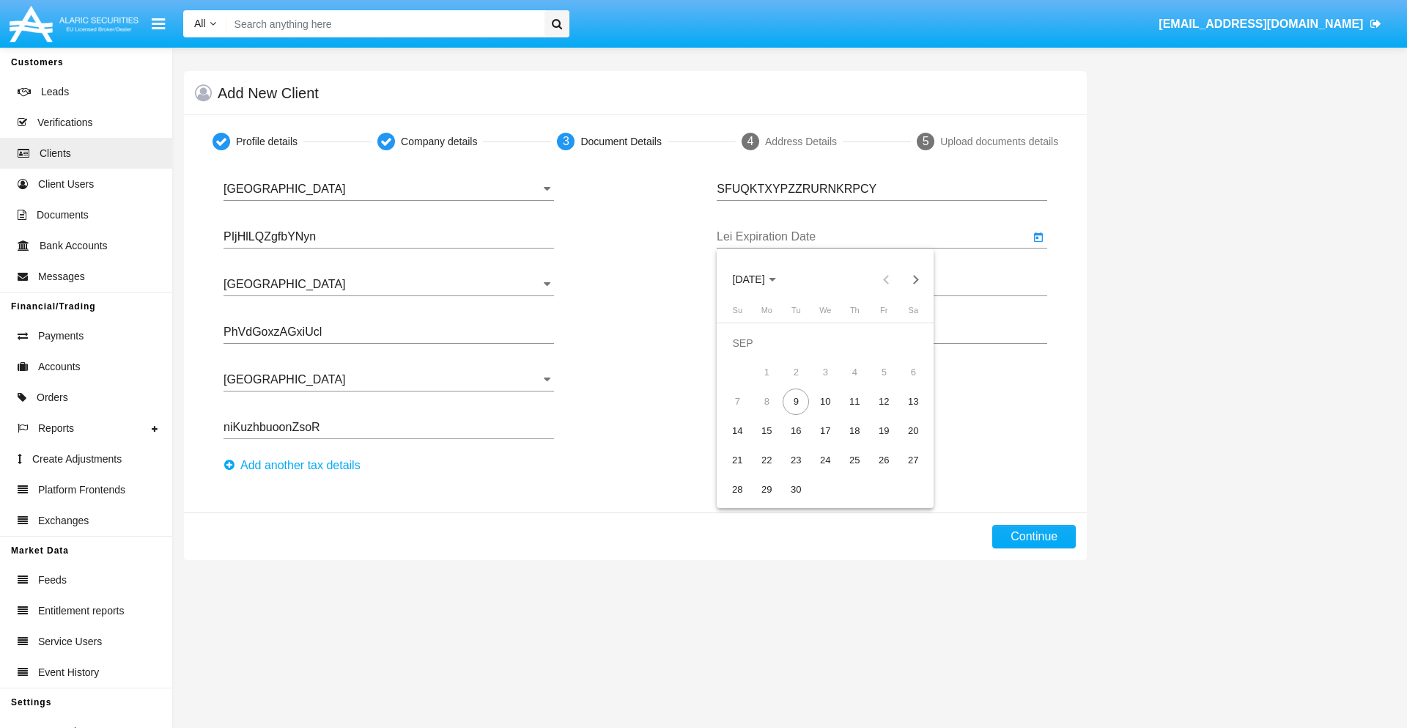
click at [761, 279] on span "[DATE]" at bounding box center [749, 280] width 32 height 12
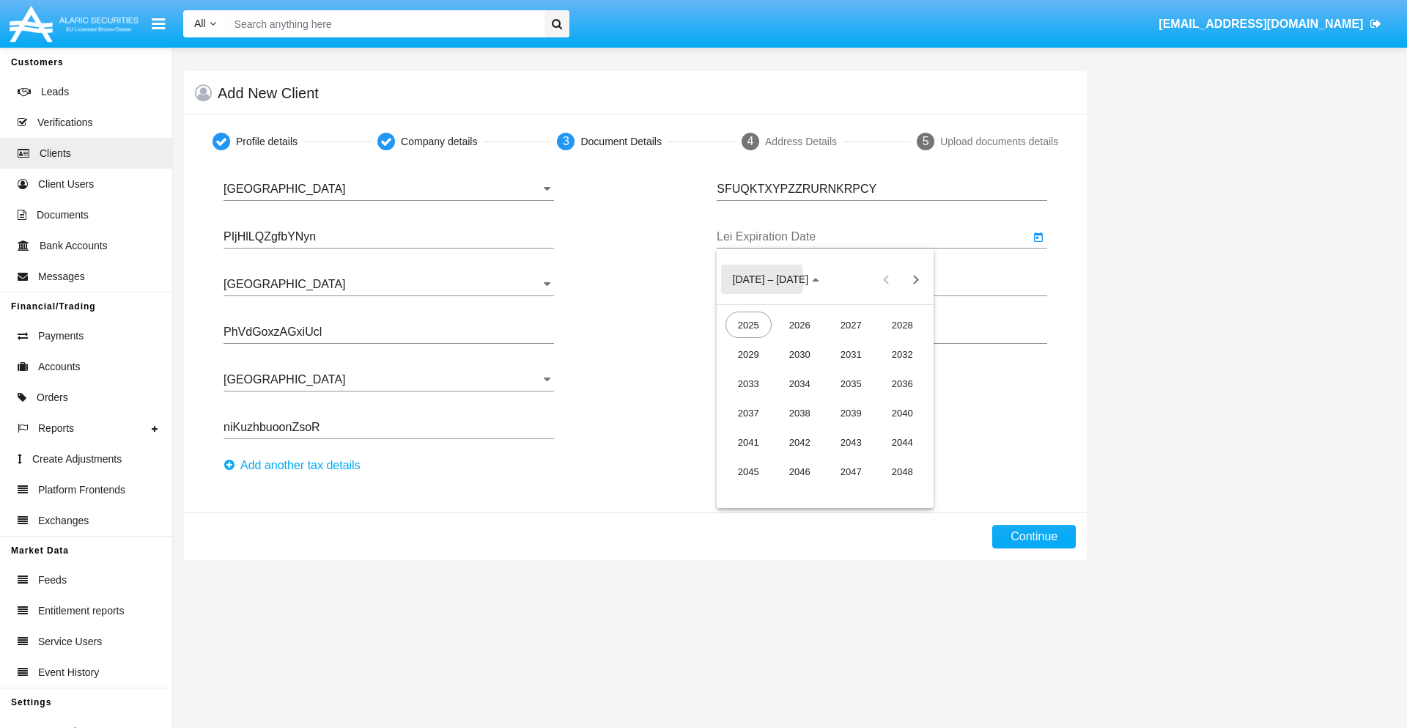
click at [902, 413] on div "2040" at bounding box center [903, 412] width 46 height 26
click at [800, 383] on div "JUN" at bounding box center [800, 383] width 46 height 26
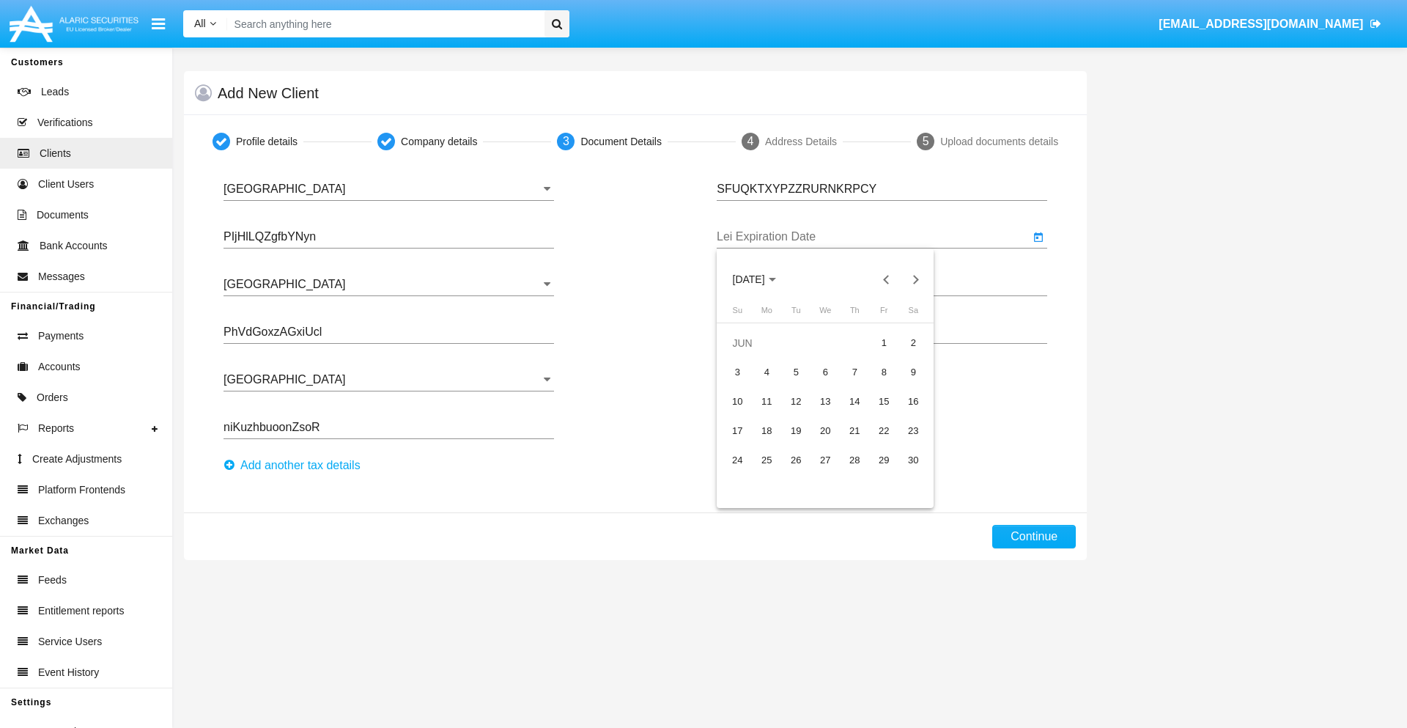
click at [884, 401] on div "15" at bounding box center [884, 401] width 26 height 26
type input "06/15/40"
type input "ClJuAvUvlLauhbN"
type input "KkSbWwnAcWzLXfH"
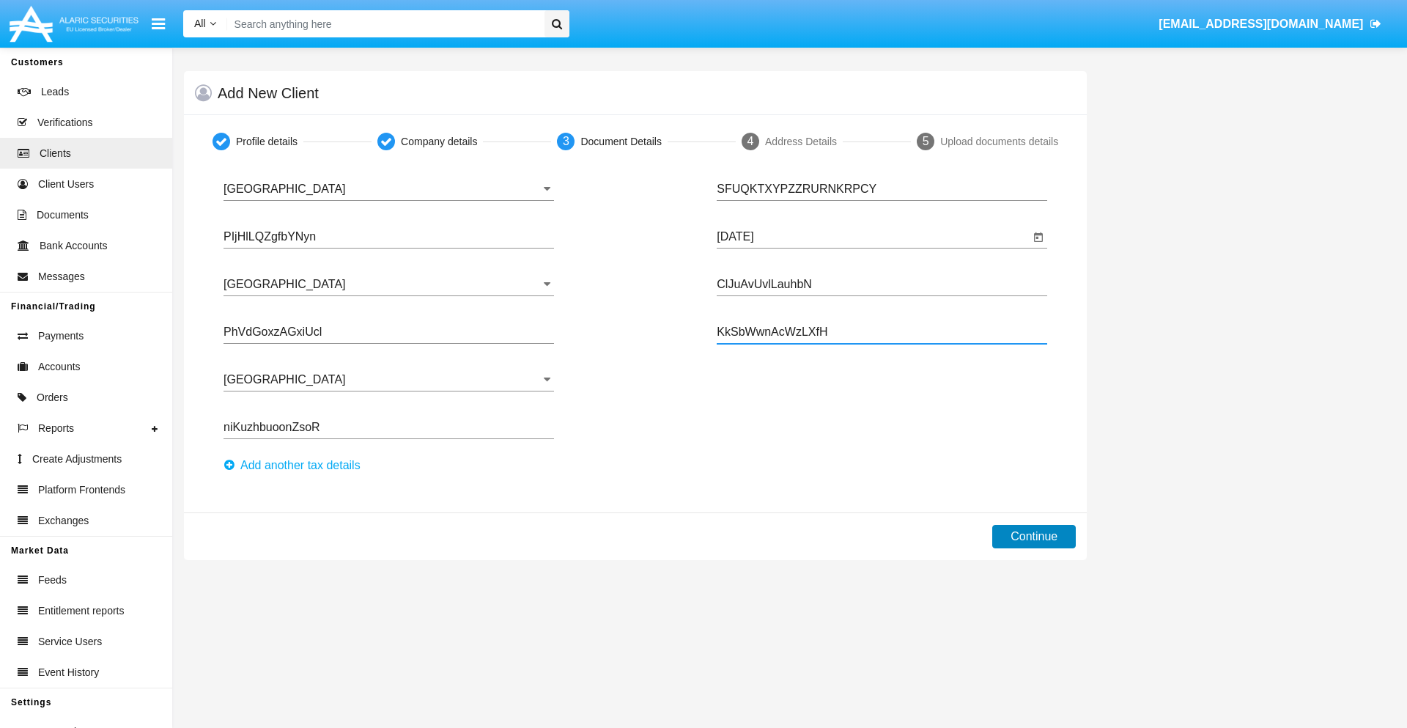
click at [1034, 537] on button "Continue" at bounding box center [1034, 536] width 84 height 23
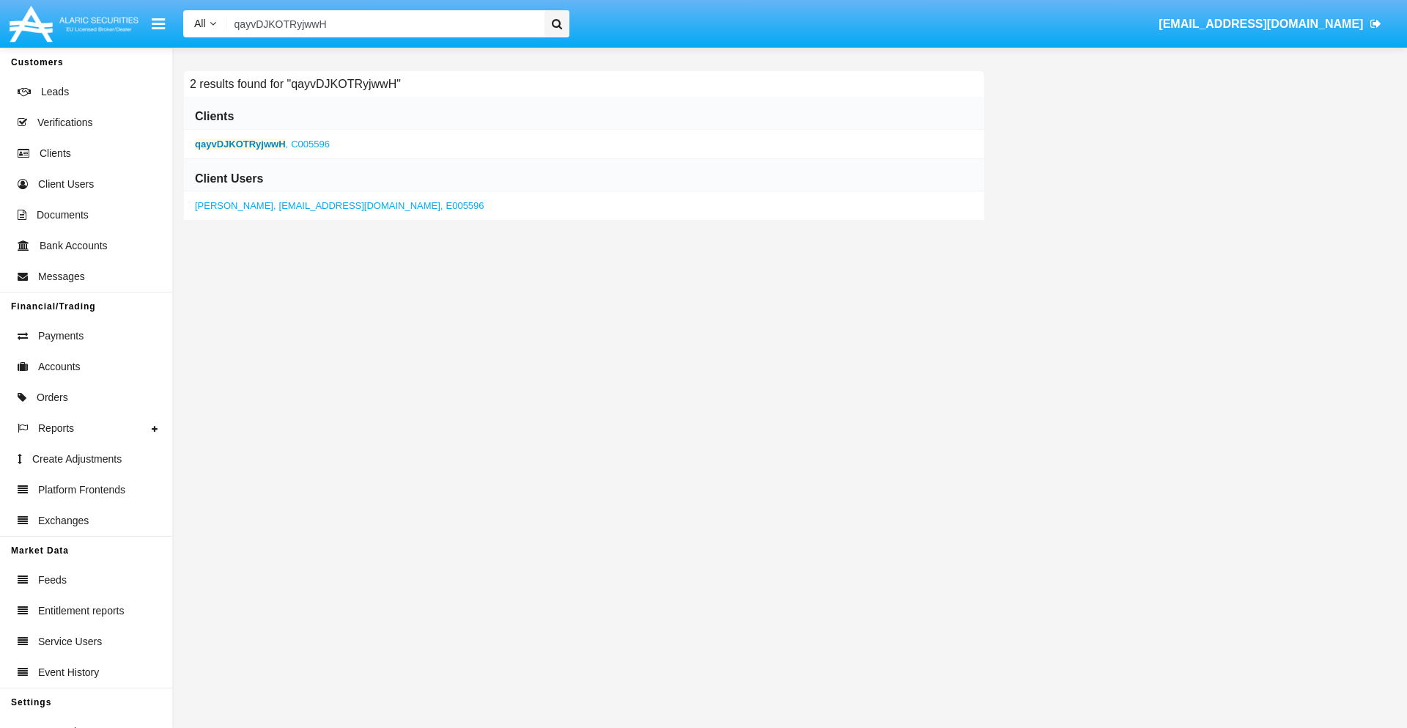
type input "qayvDJKOTRyjwwH"
click at [240, 144] on b "qayvDJKOTRyjwwH" at bounding box center [240, 144] width 91 height 11
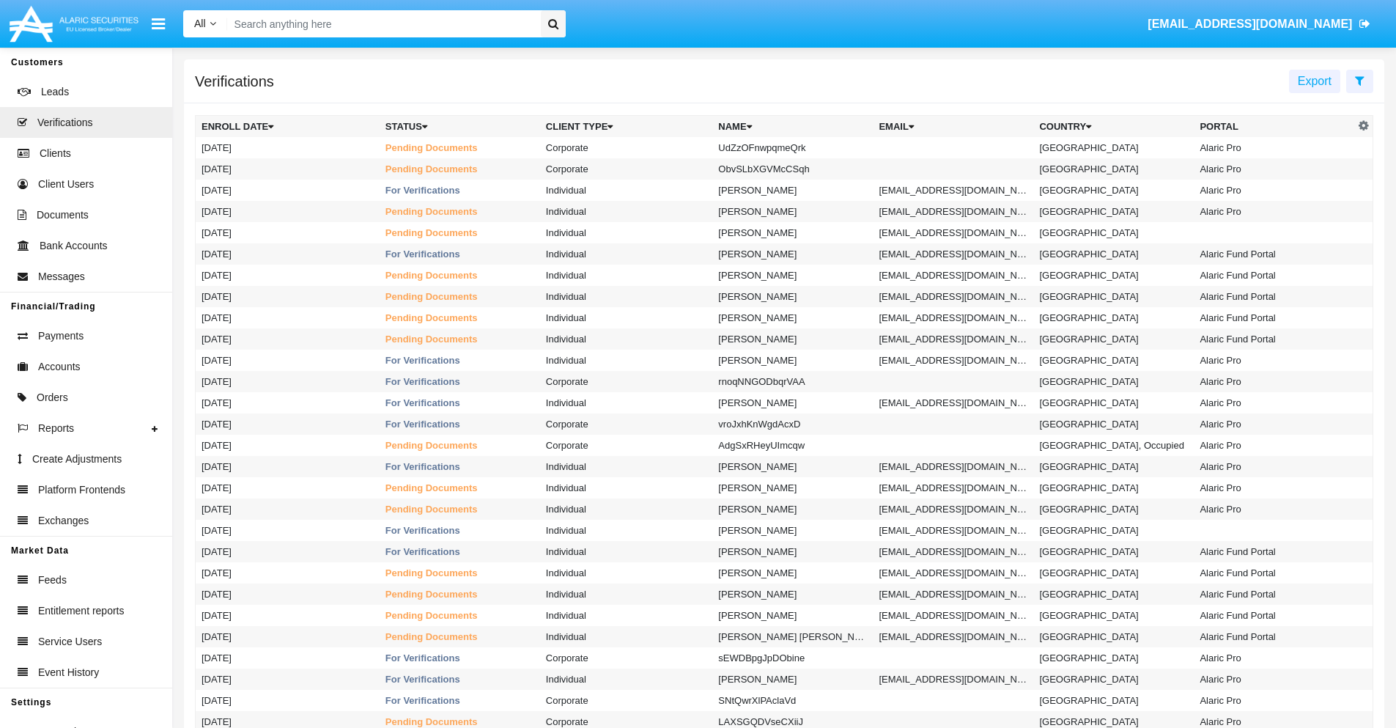
click at [1360, 80] on icon at bounding box center [1360, 81] width 10 height 12
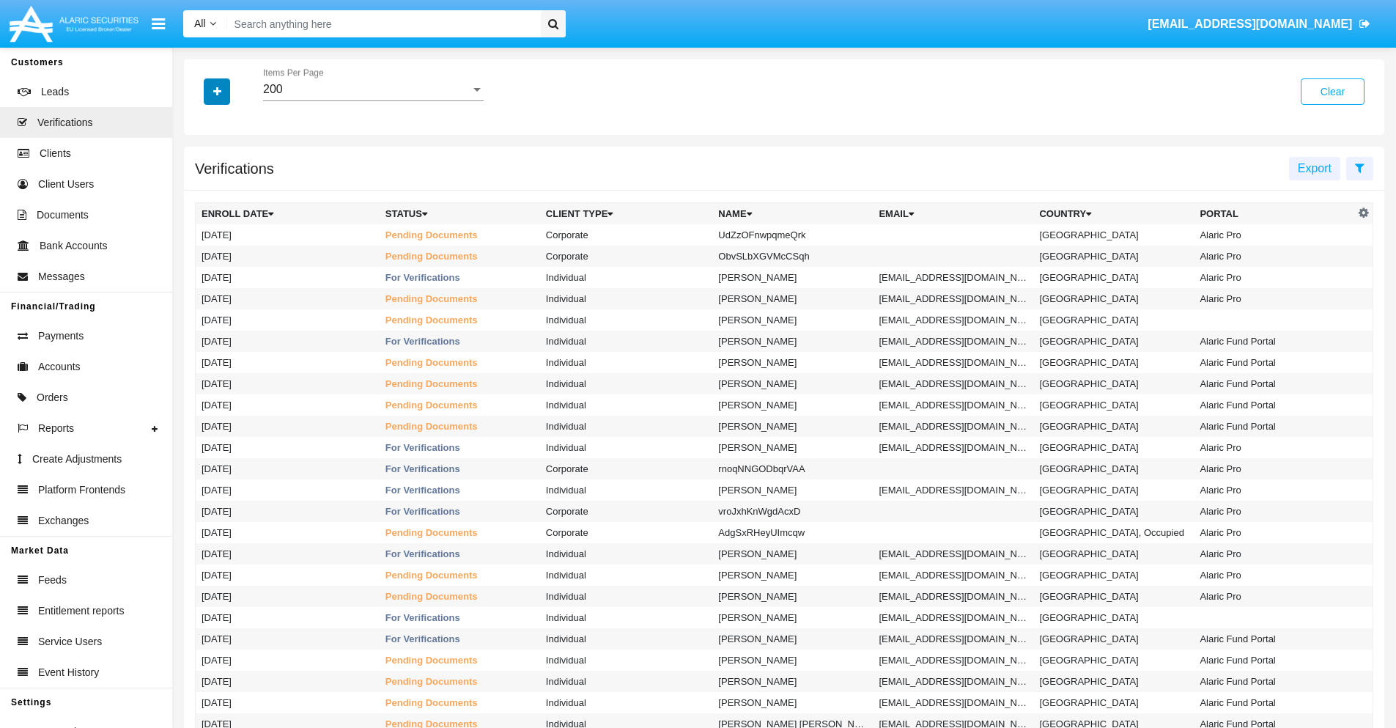
click at [217, 91] on icon "button" at bounding box center [217, 91] width 8 height 10
click at [229, 185] on span "Name" at bounding box center [229, 186] width 32 height 18
click at [202, 191] on input "Name" at bounding box center [201, 191] width 1 height 1
checkbox input "true"
click at [217, 91] on icon "button" at bounding box center [217, 91] width 8 height 10
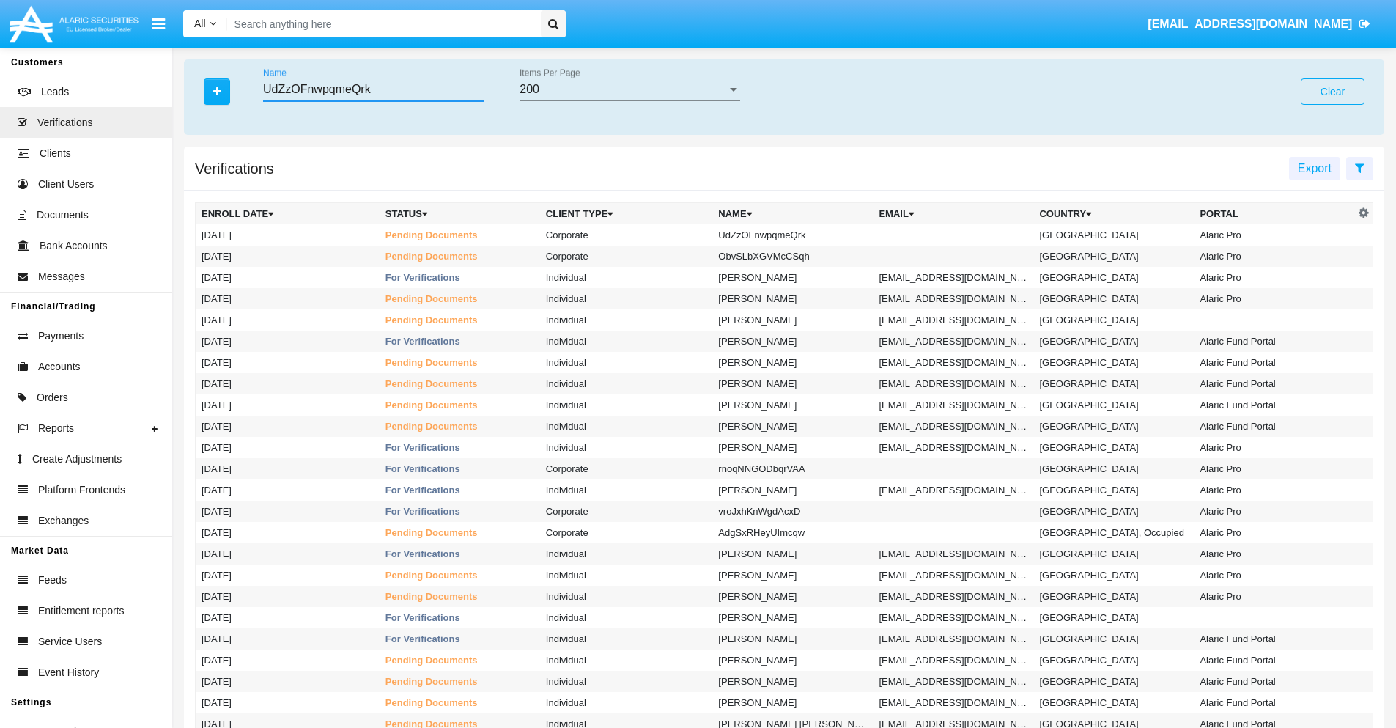
type input "UdZzOFnwpqmeQrk"
click at [799, 235] on td "UdZzOFnwpqmeQrk" at bounding box center [792, 234] width 161 height 21
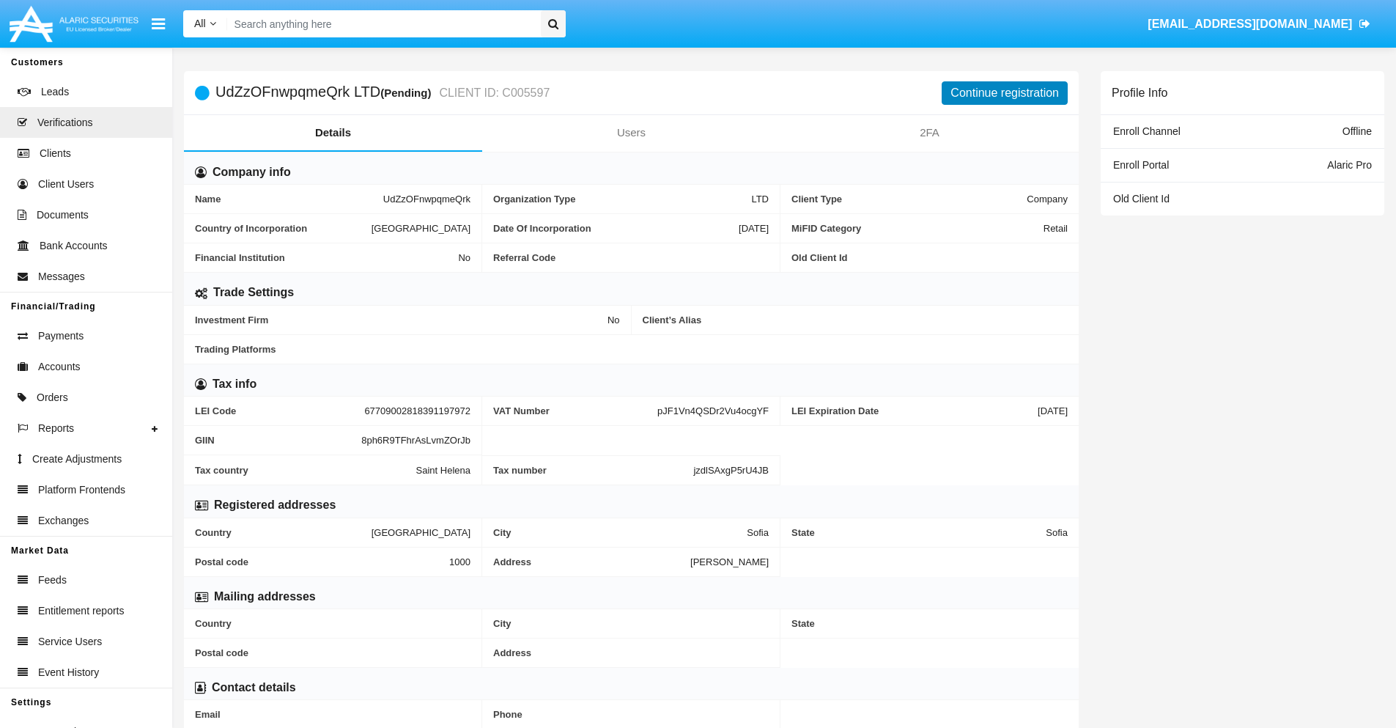
click at [1005, 92] on button "Continue registration" at bounding box center [1005, 92] width 126 height 23
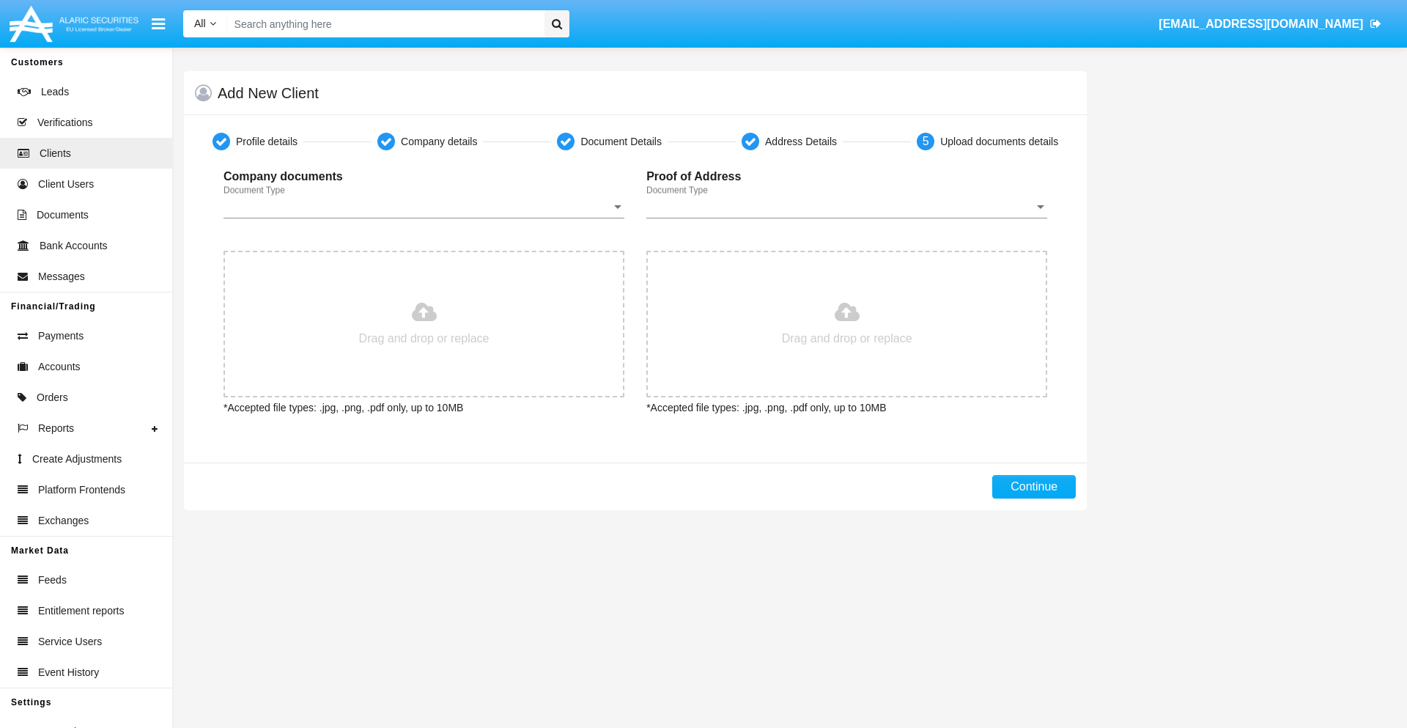
click at [424, 207] on span "Document Type" at bounding box center [418, 206] width 388 height 13
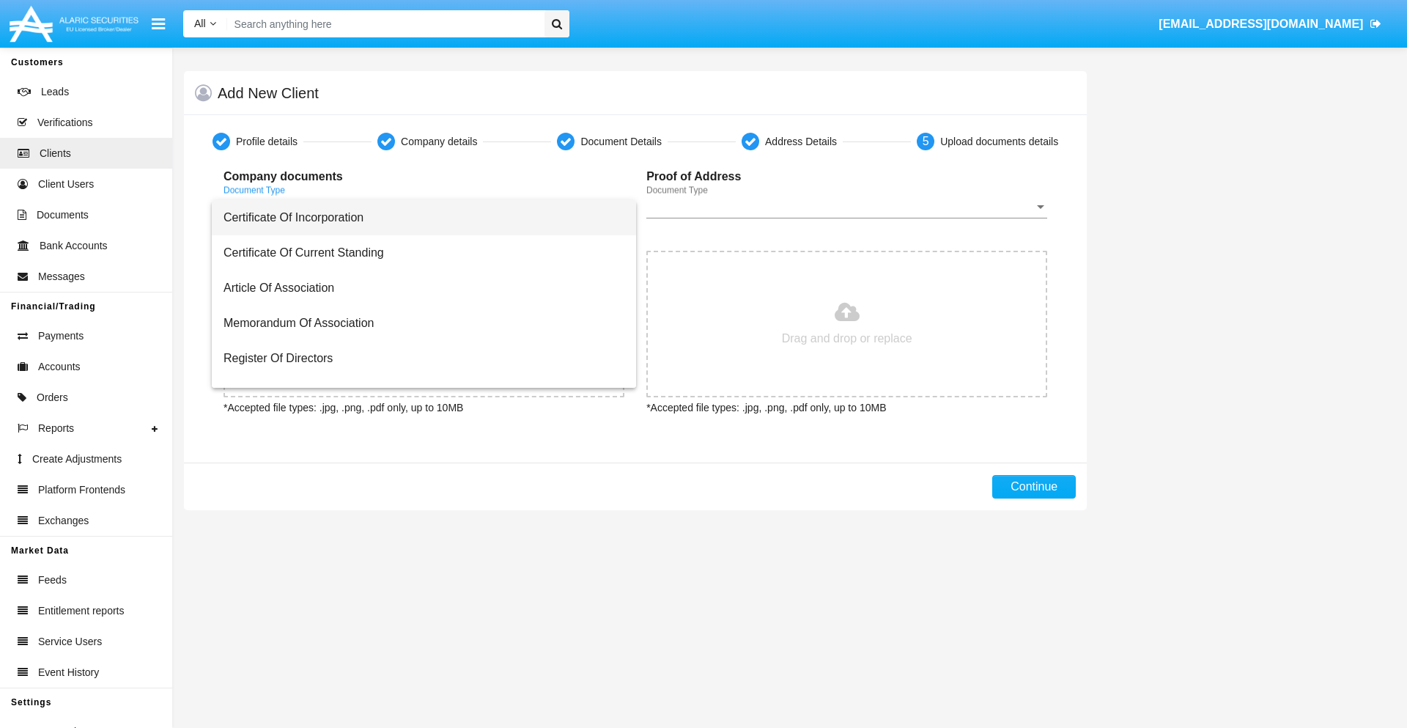
click at [419, 218] on span "Certificate Of Incorporation" at bounding box center [424, 217] width 401 height 35
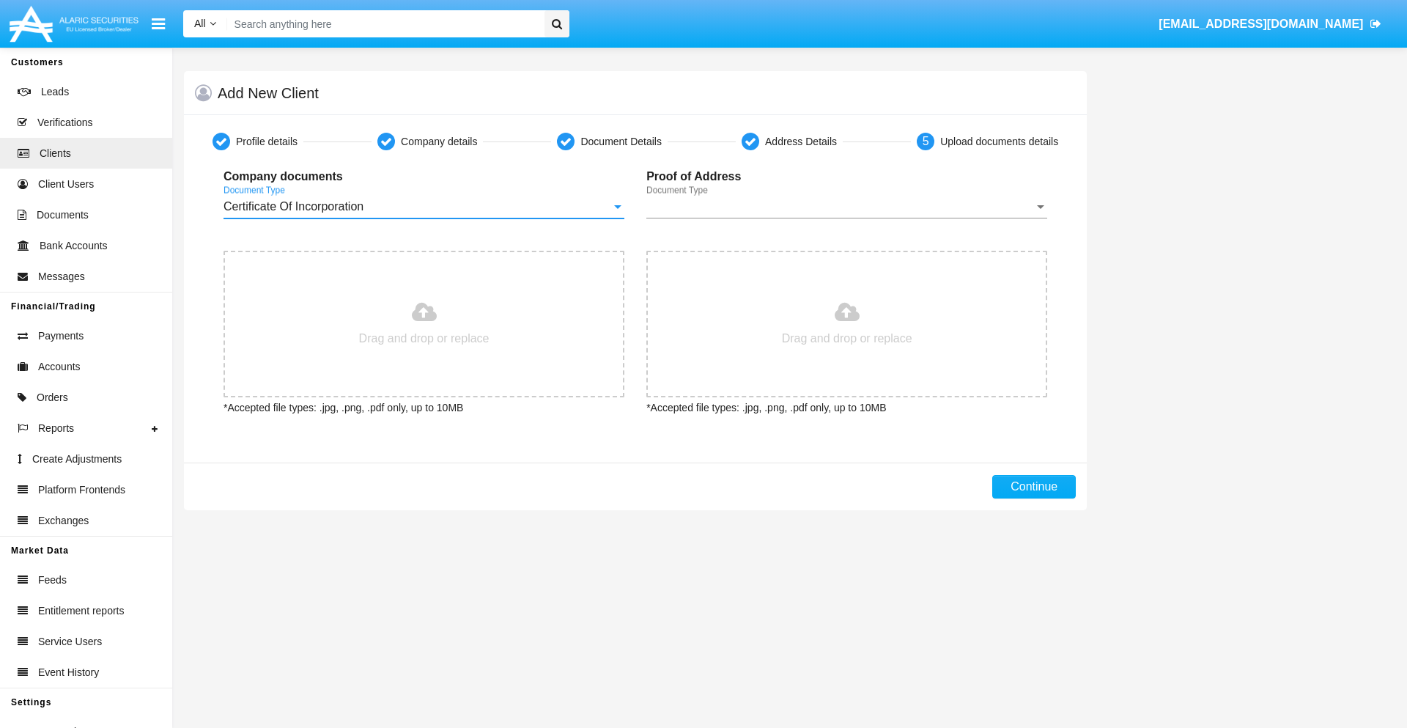
type input "C:\fakepath\passport.png"
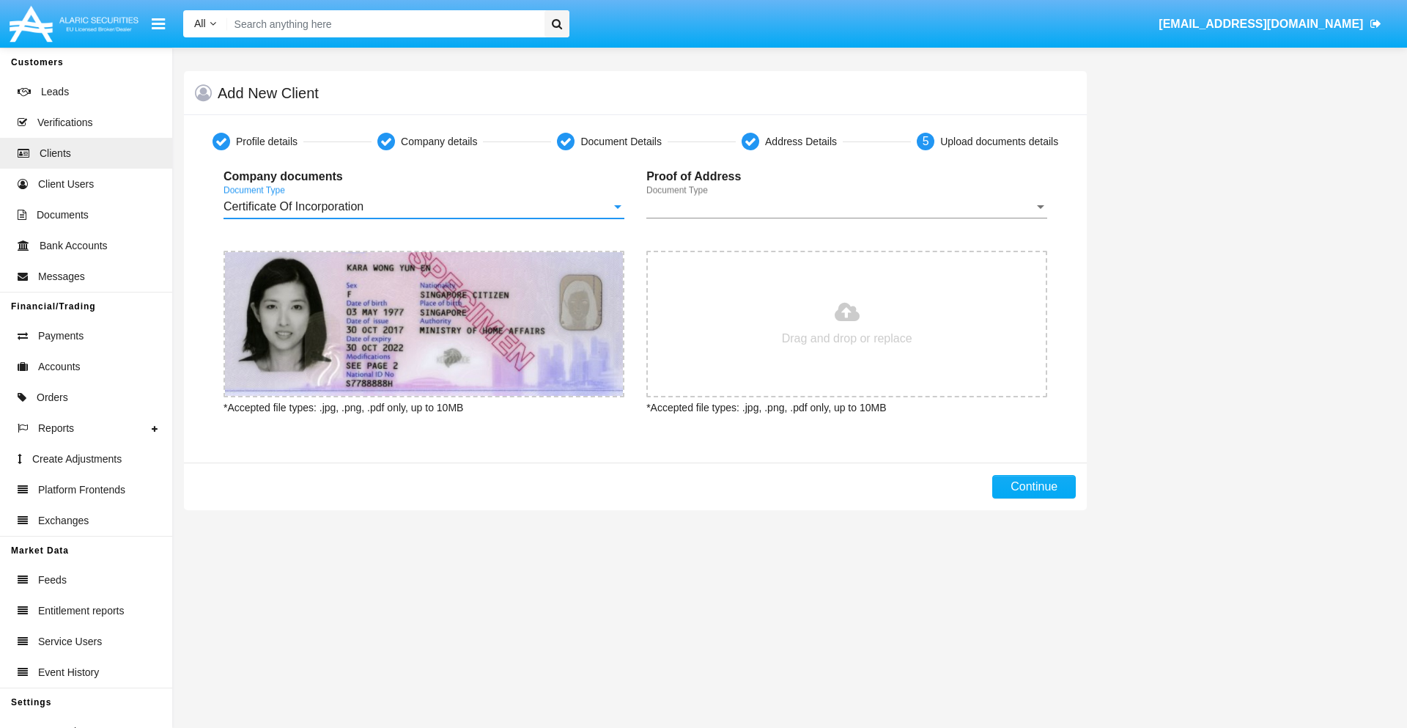
click at [847, 207] on span "Document Type" at bounding box center [840, 206] width 388 height 13
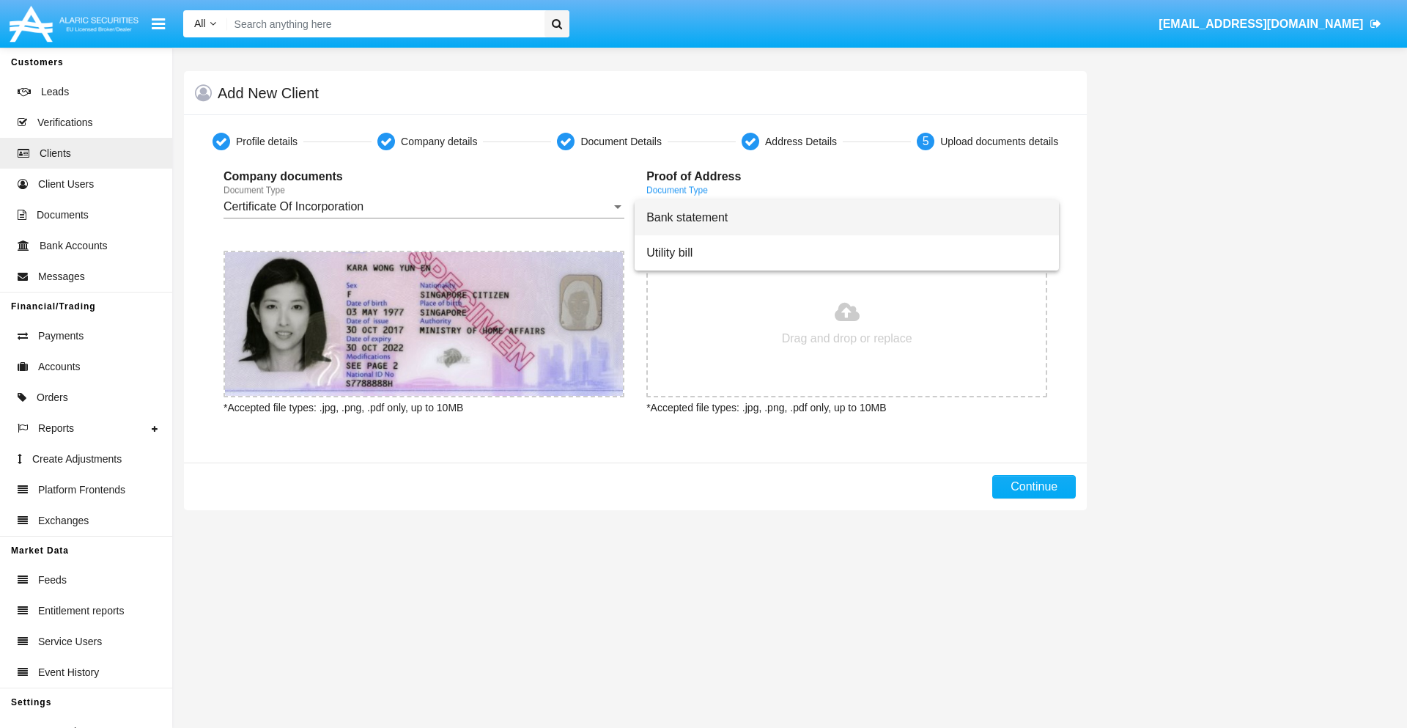
click at [847, 218] on span "Bank statement" at bounding box center [846, 217] width 401 height 35
type input "C:\fakepath\bank-statement.png"
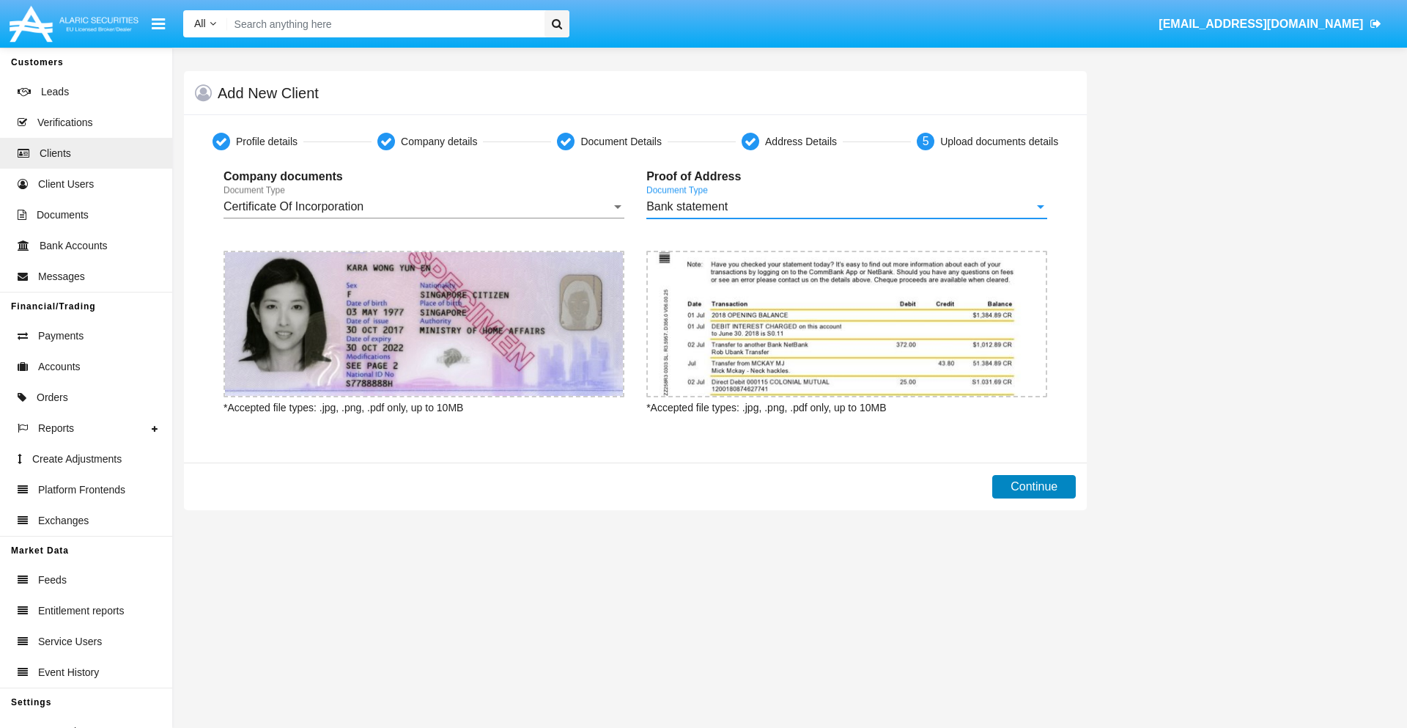
click at [1034, 487] on button "Continue" at bounding box center [1034, 486] width 84 height 23
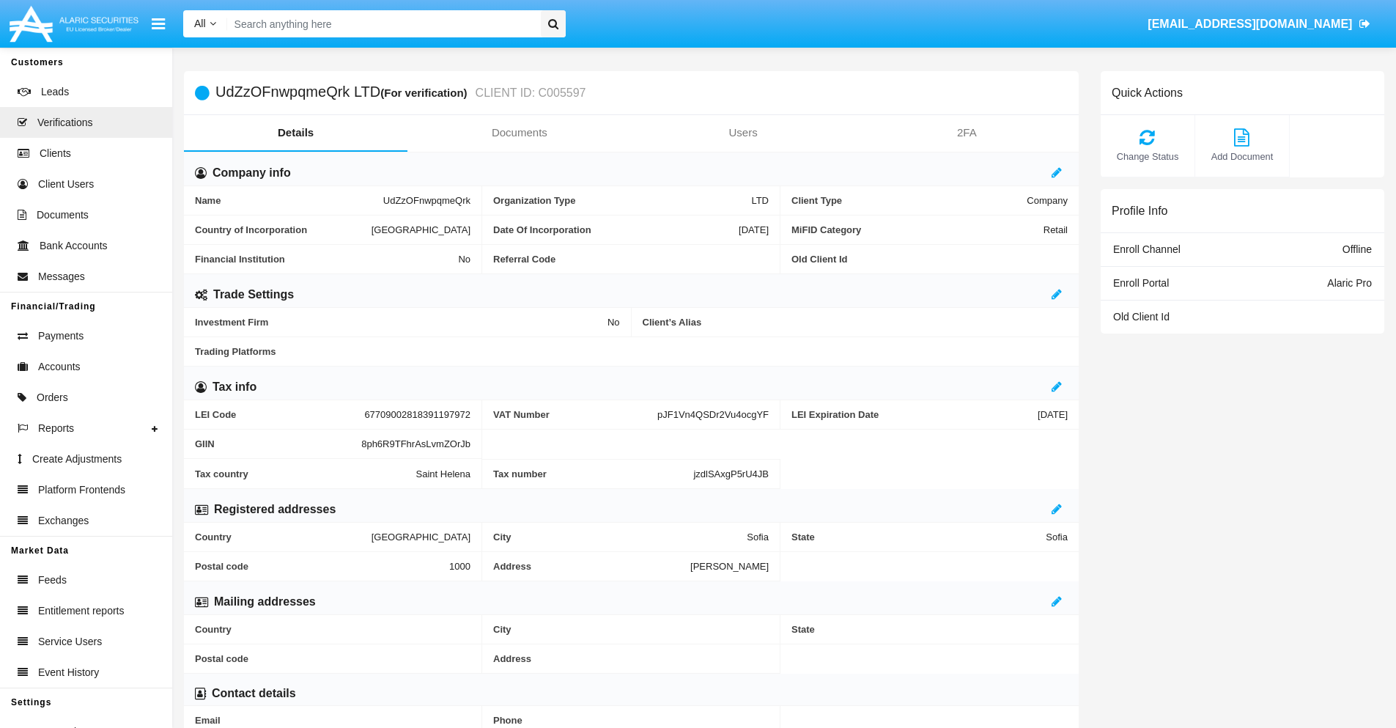
click at [519, 133] on link "Documents" at bounding box center [520, 132] width 224 height 35
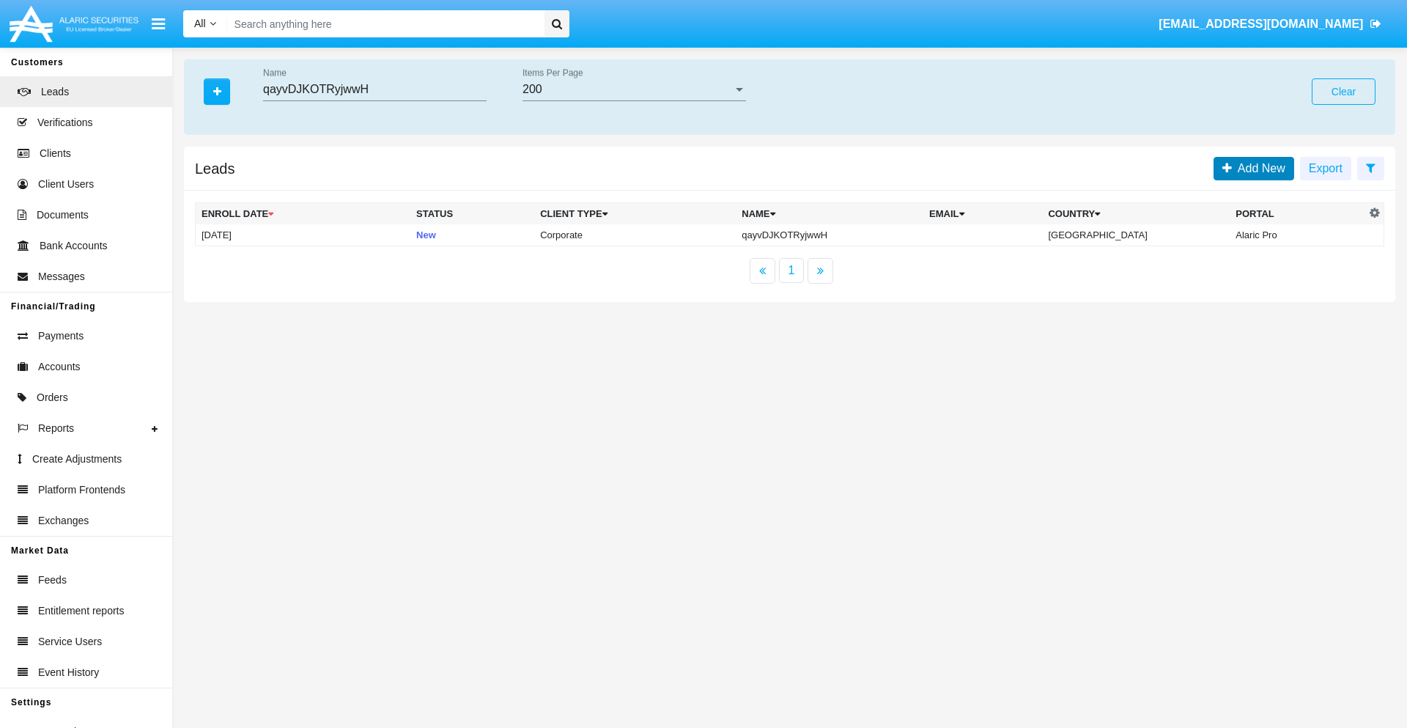
click at [1259, 168] on span "Add New" at bounding box center [1259, 168] width 54 height 12
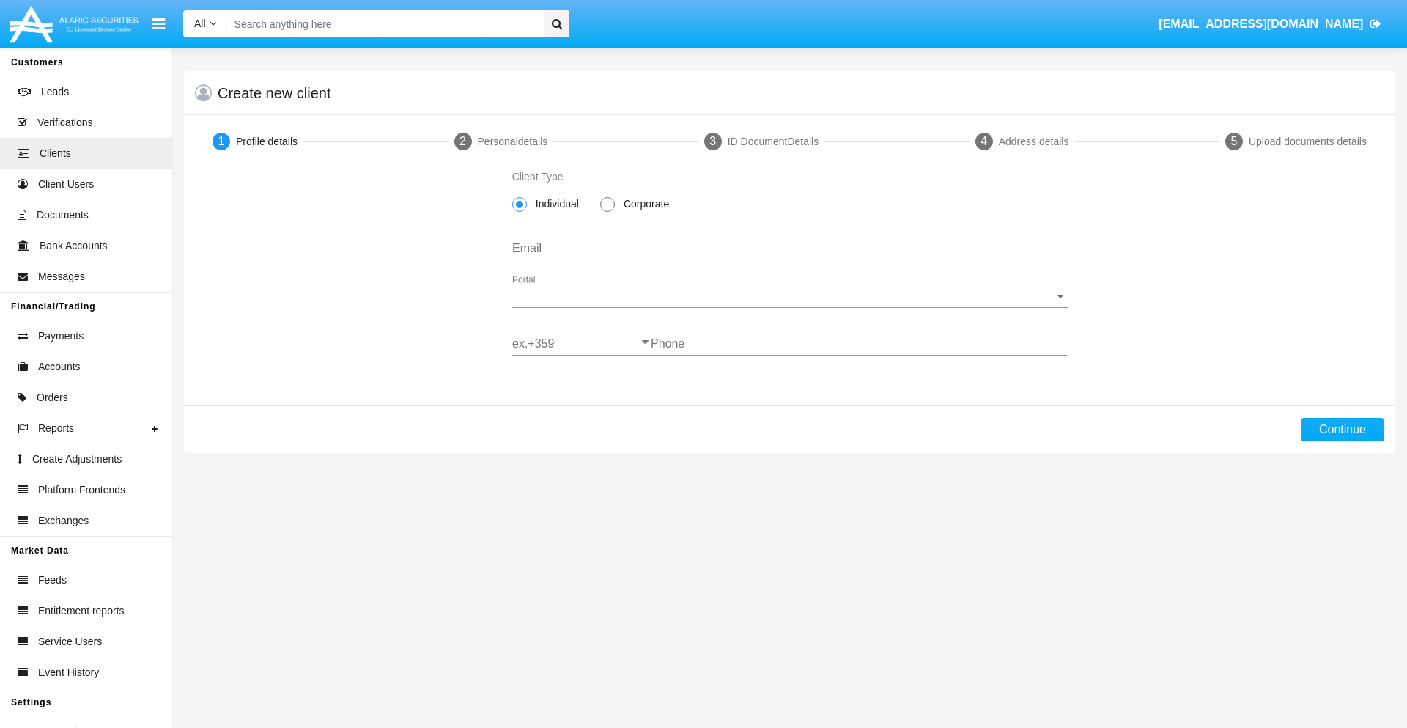
click at [644, 204] on span "Corporate" at bounding box center [644, 203] width 58 height 15
click at [608, 212] on input "Corporate" at bounding box center [607, 212] width 1 height 1
radio input "true"
type input "[EMAIL_ADDRESS][DOMAIN_NAME]"
click at [789, 296] on span "Portal" at bounding box center [783, 296] width 542 height 13
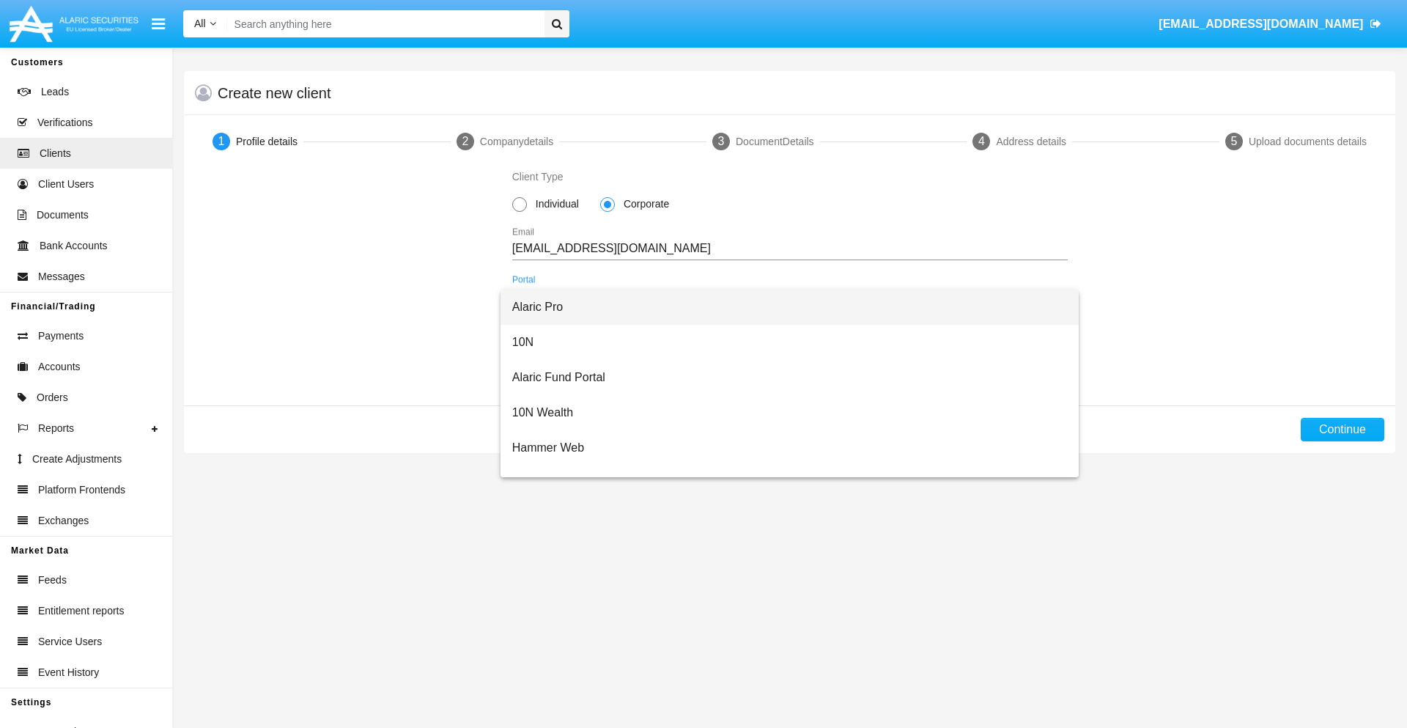
click at [784, 307] on span "Alaric Pro" at bounding box center [790, 307] width 556 height 35
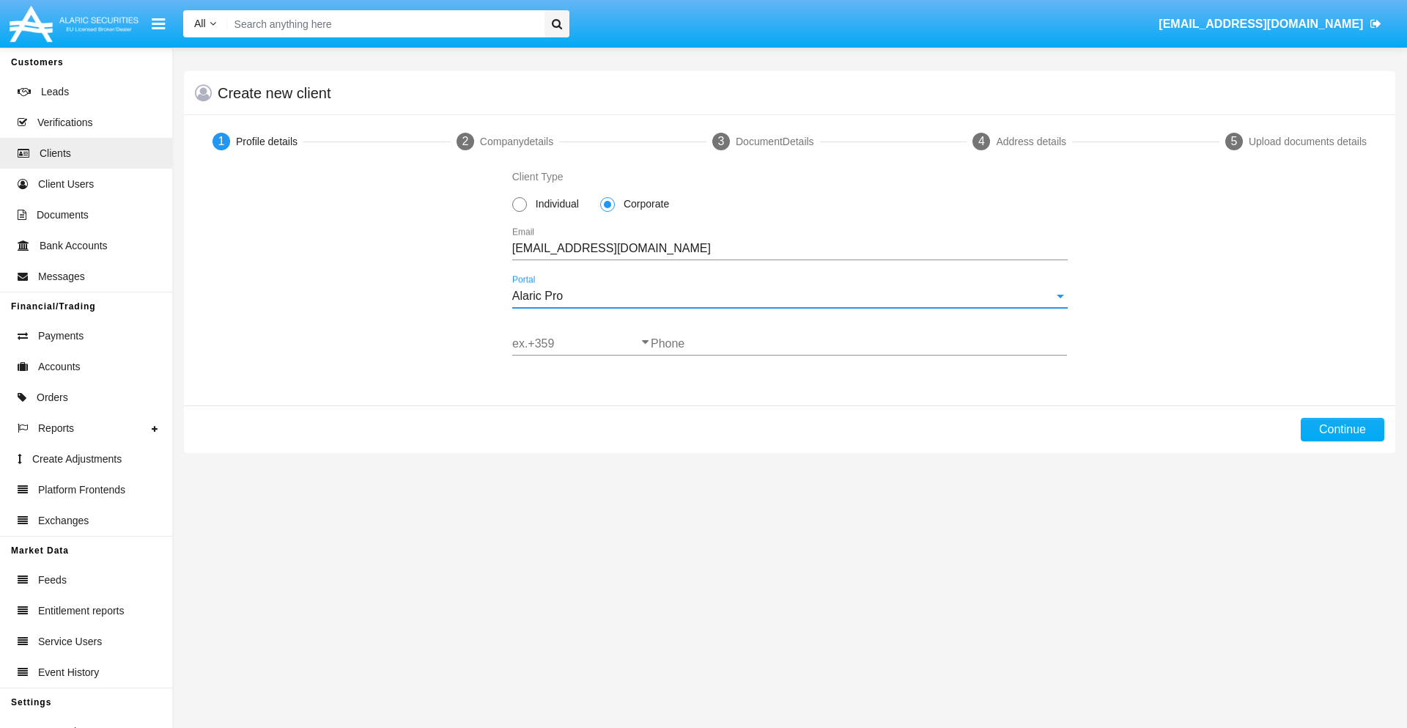
click at [581, 344] on input "ex.+359" at bounding box center [581, 343] width 139 height 13
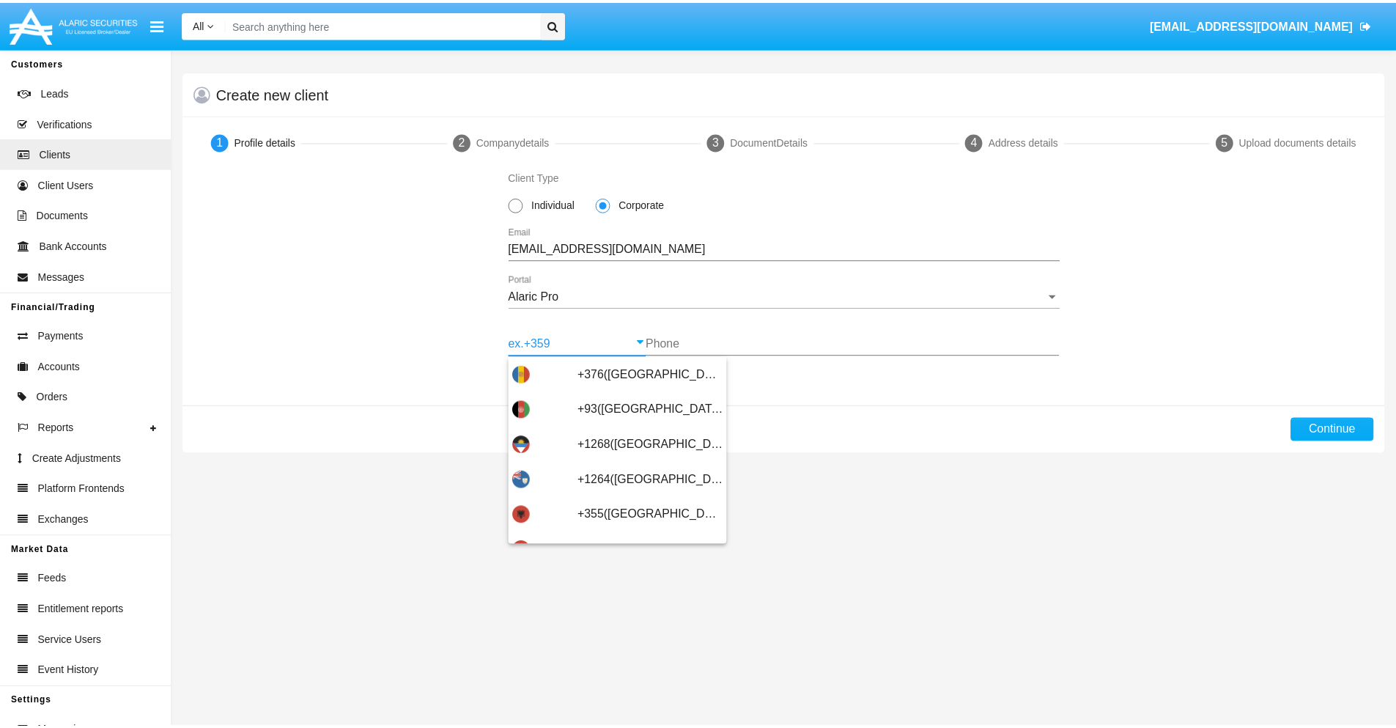
scroll to position [481, 0]
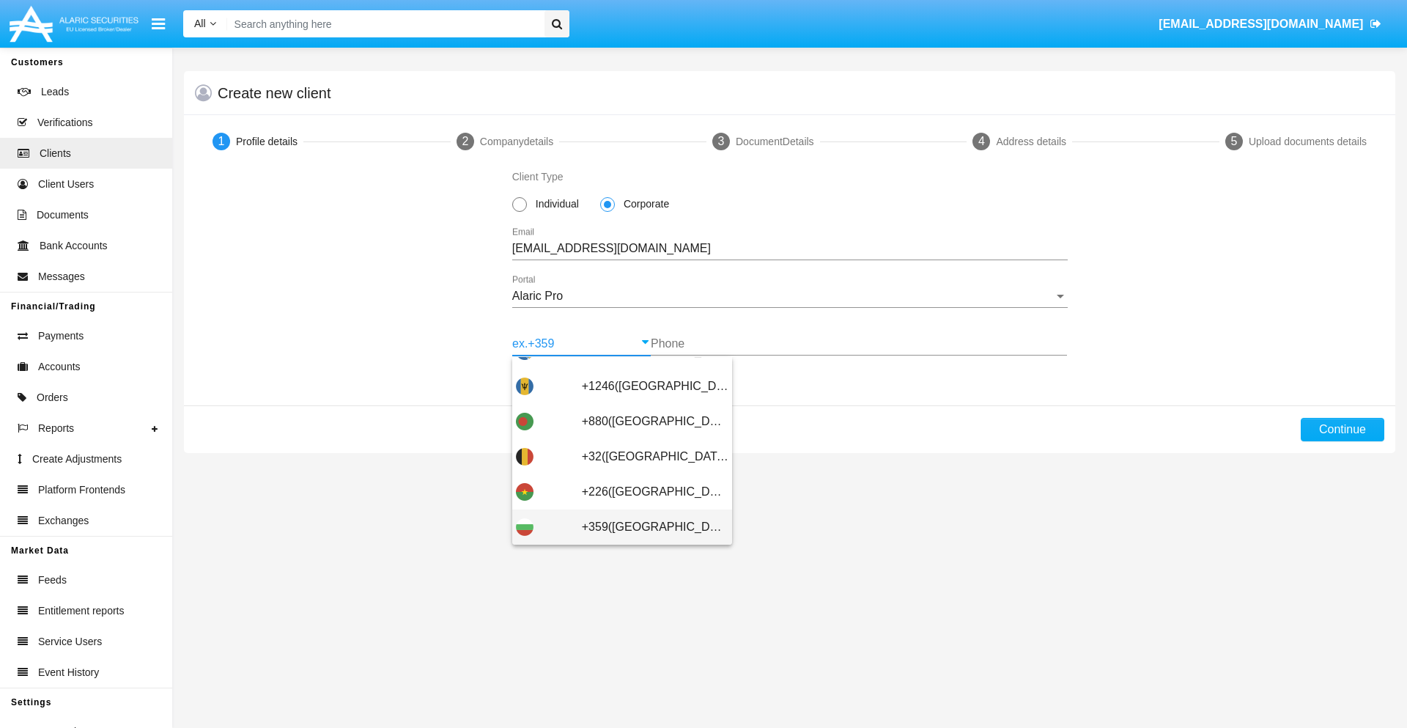
click at [644, 527] on span "+359([GEOGRAPHIC_DATA])" at bounding box center [655, 526] width 147 height 35
type input "+359([GEOGRAPHIC_DATA])"
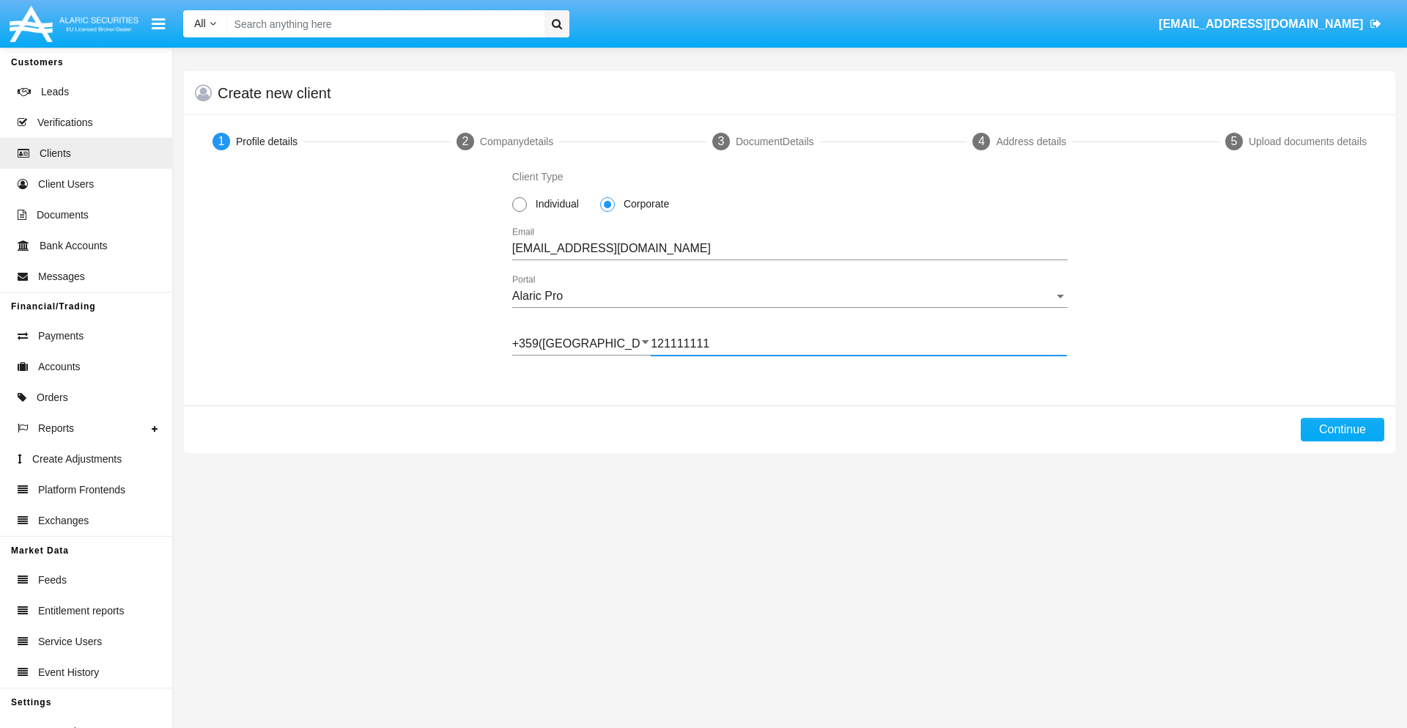
type input "121111111"
click at [1342, 430] on button "Continue" at bounding box center [1343, 429] width 84 height 23
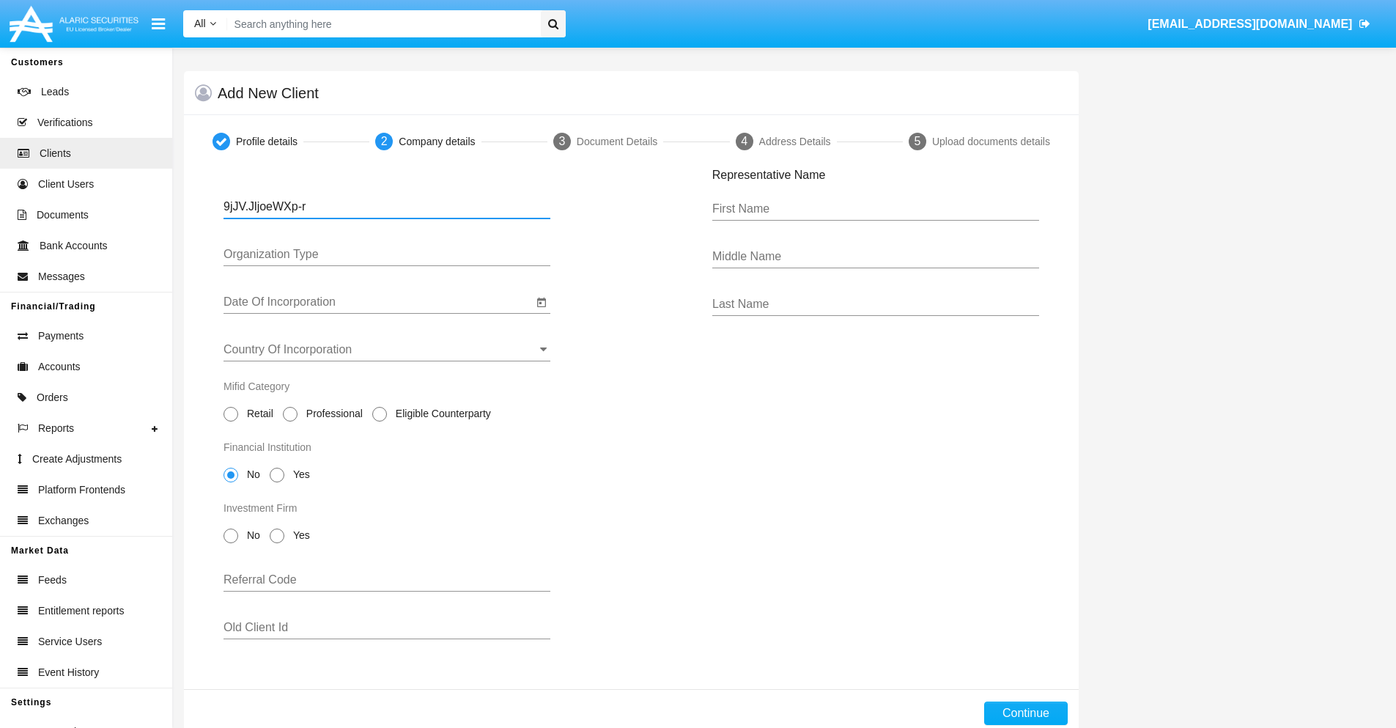
type input "9jJV.JljoeWXp-r"
type input "LTD"
click at [378, 302] on input "Date Of Incorporation" at bounding box center [378, 301] width 309 height 13
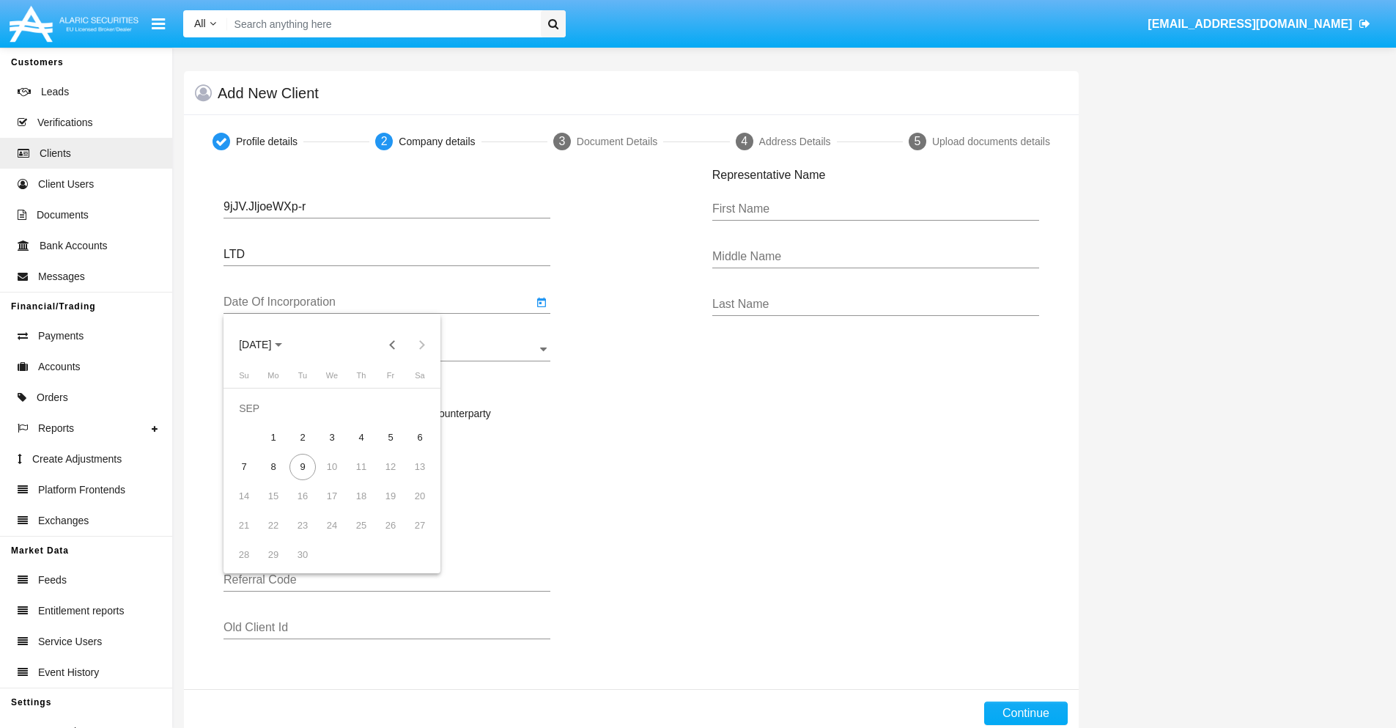
click at [268, 345] on span "[DATE]" at bounding box center [255, 345] width 32 height 12
click at [392, 345] on button "Previous 20 years" at bounding box center [392, 344] width 29 height 29
click at [358, 537] on div "2000" at bounding box center [358, 536] width 46 height 26
click at [255, 419] on div "JAN" at bounding box center [255, 419] width 46 height 26
click at [420, 408] on div "1" at bounding box center [420, 408] width 26 height 26
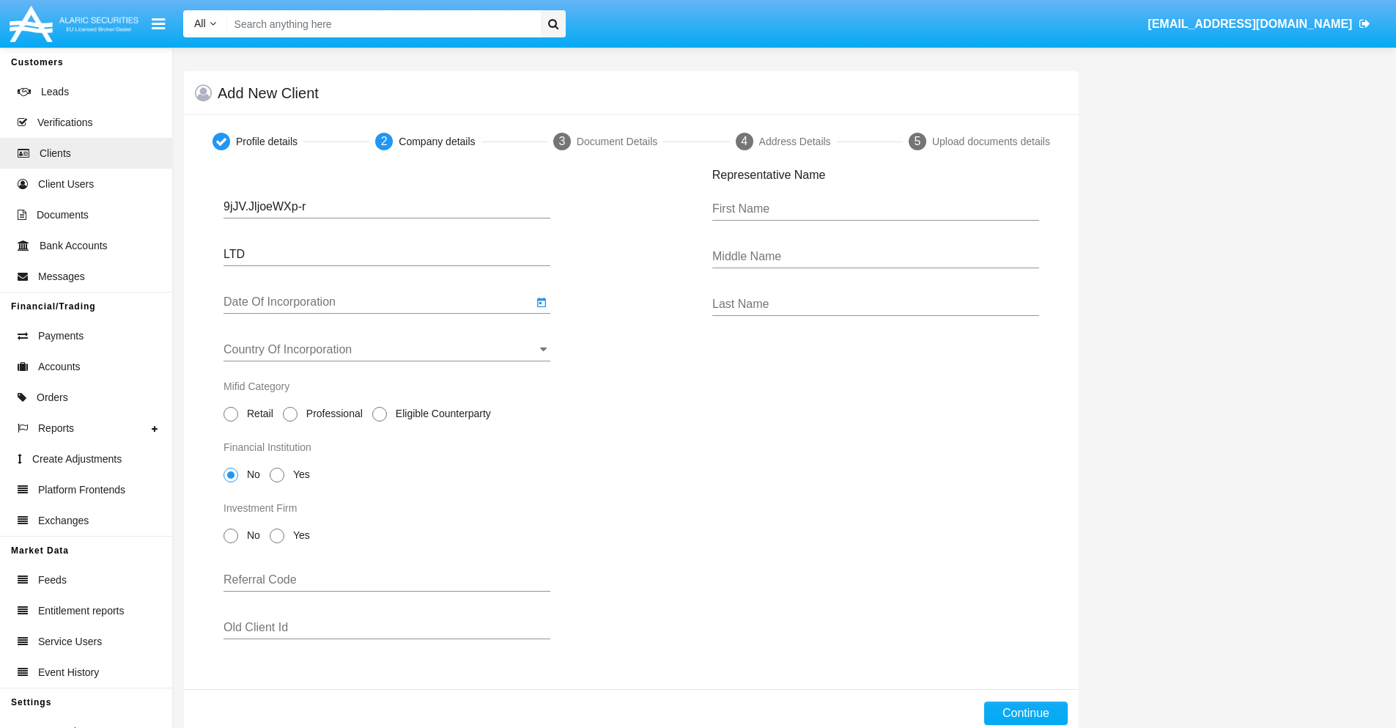
type input "[DATE]"
click at [387, 350] on input "Country Of Incorporation" at bounding box center [387, 349] width 327 height 13
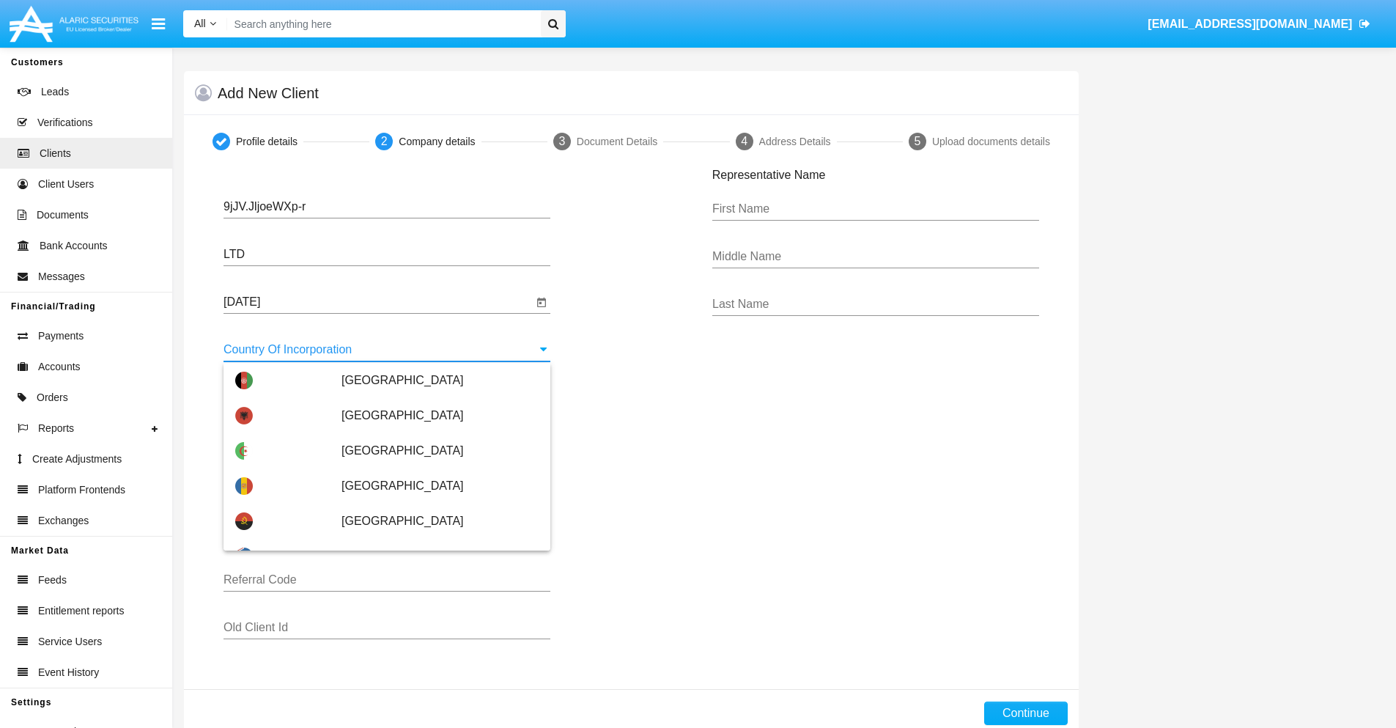
scroll to position [4949, 0]
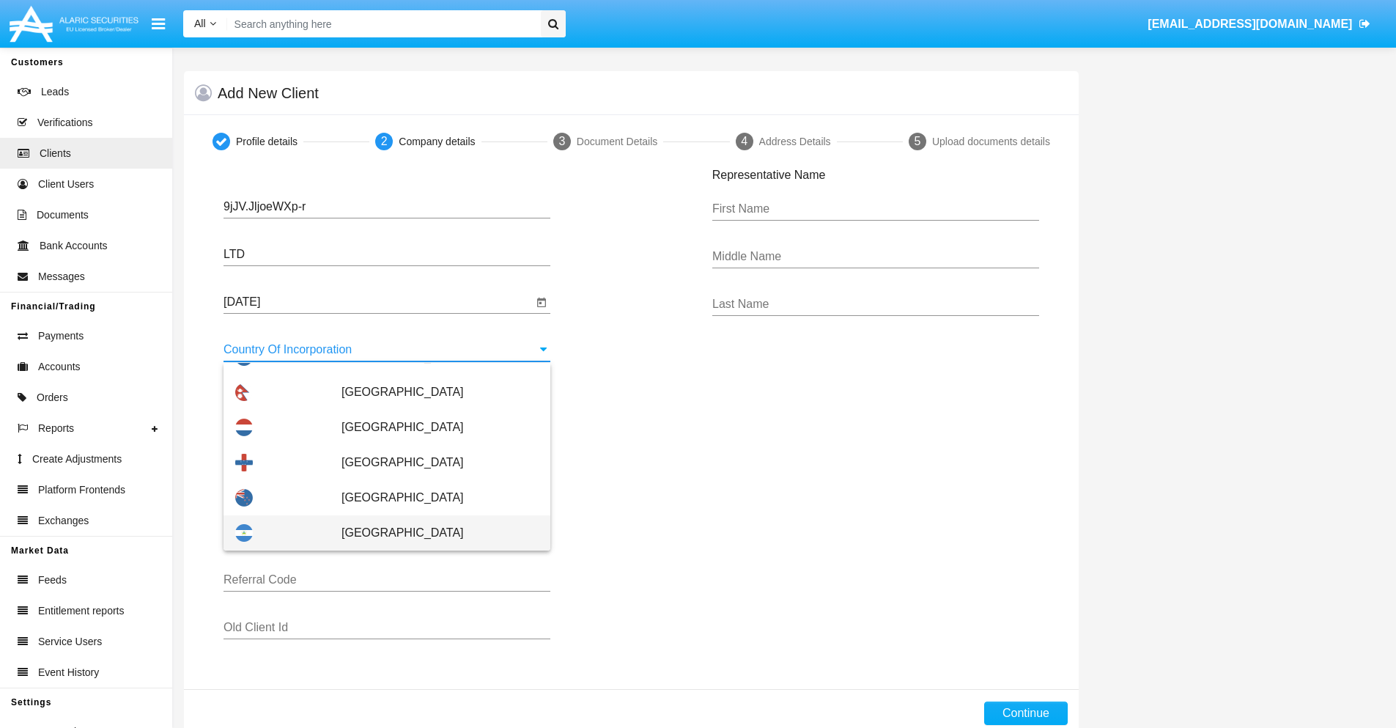
click at [432, 533] on span "[GEOGRAPHIC_DATA]" at bounding box center [440, 532] width 197 height 35
type input "[GEOGRAPHIC_DATA]"
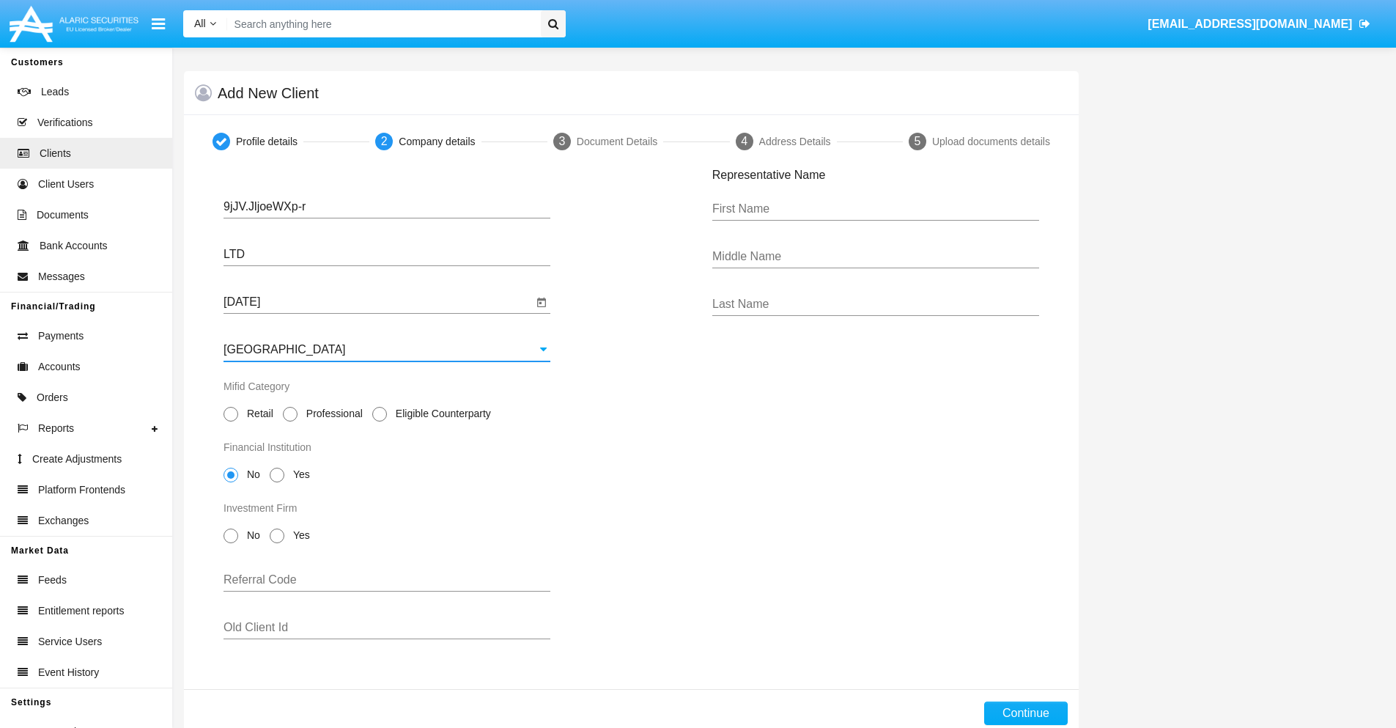
click at [331, 413] on span "Professional" at bounding box center [332, 413] width 69 height 15
click at [290, 421] on input "Professional" at bounding box center [290, 421] width 1 height 1
radio input "true"
click at [251, 474] on span "No" at bounding box center [251, 474] width 26 height 15
click at [231, 482] on input "No" at bounding box center [230, 482] width 1 height 1
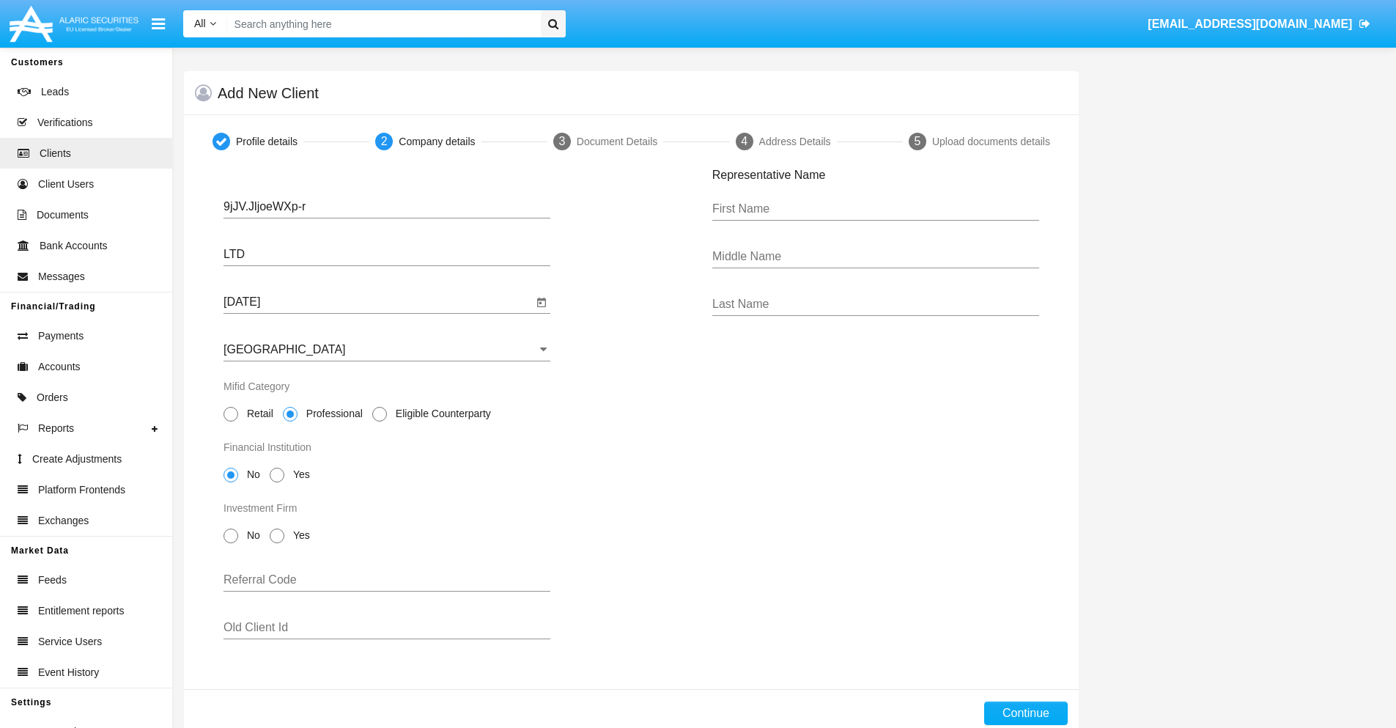
click at [251, 535] on span "No" at bounding box center [251, 535] width 26 height 15
click at [231, 543] on input "No" at bounding box center [230, 543] width 1 height 1
radio input "true"
type input "SvsINRYicubCbkJ"
type input "DysdMjHWPlarrRp"
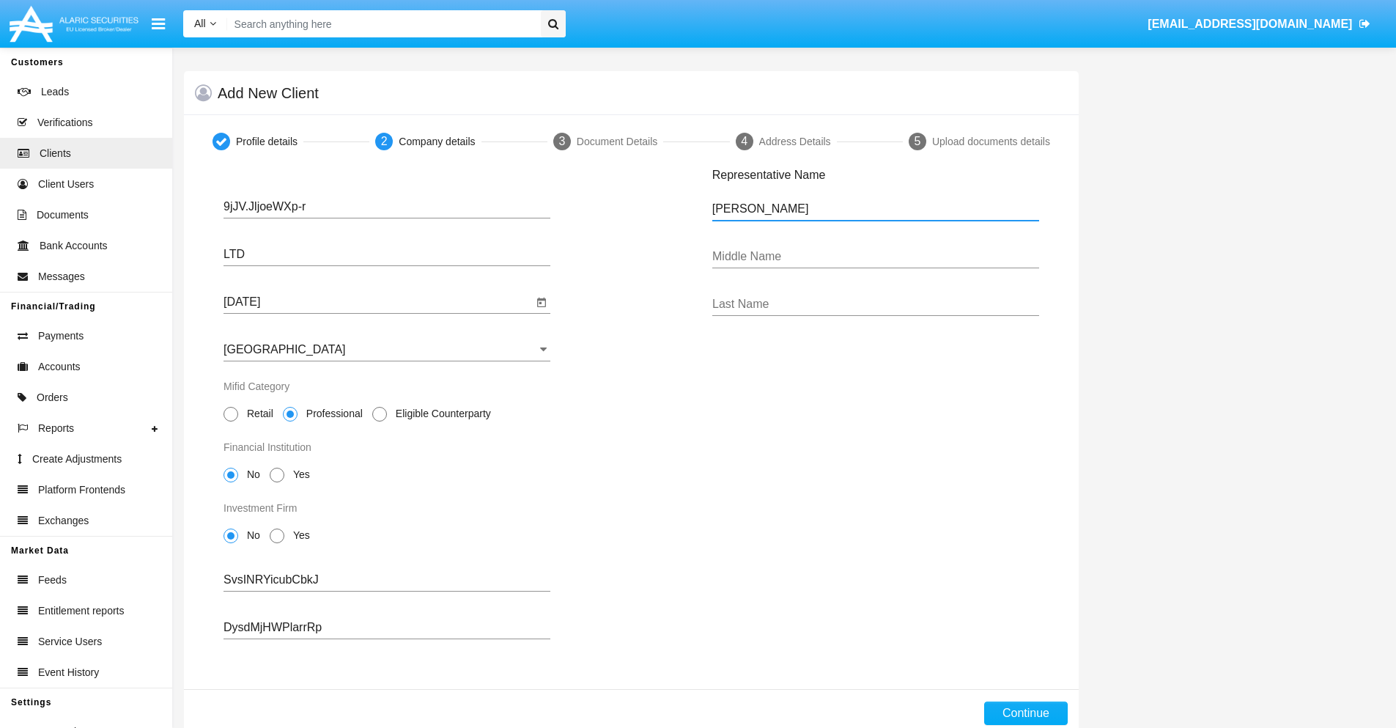
type input "[PERSON_NAME]"
type input "Crooks"
click at [1025, 713] on button "Continue" at bounding box center [1026, 712] width 84 height 23
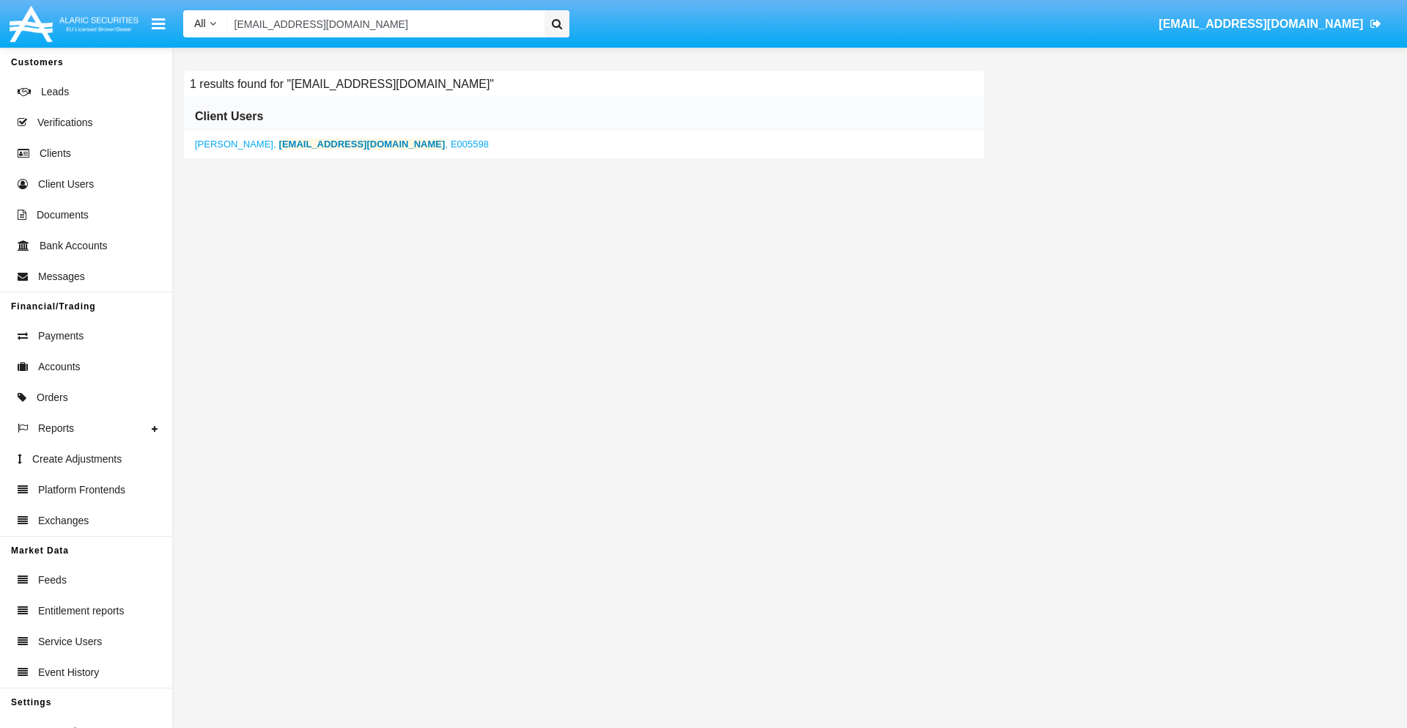
type input "[EMAIL_ADDRESS][DOMAIN_NAME]"
click at [317, 144] on b "[EMAIL_ADDRESS][DOMAIN_NAME]" at bounding box center [362, 144] width 166 height 11
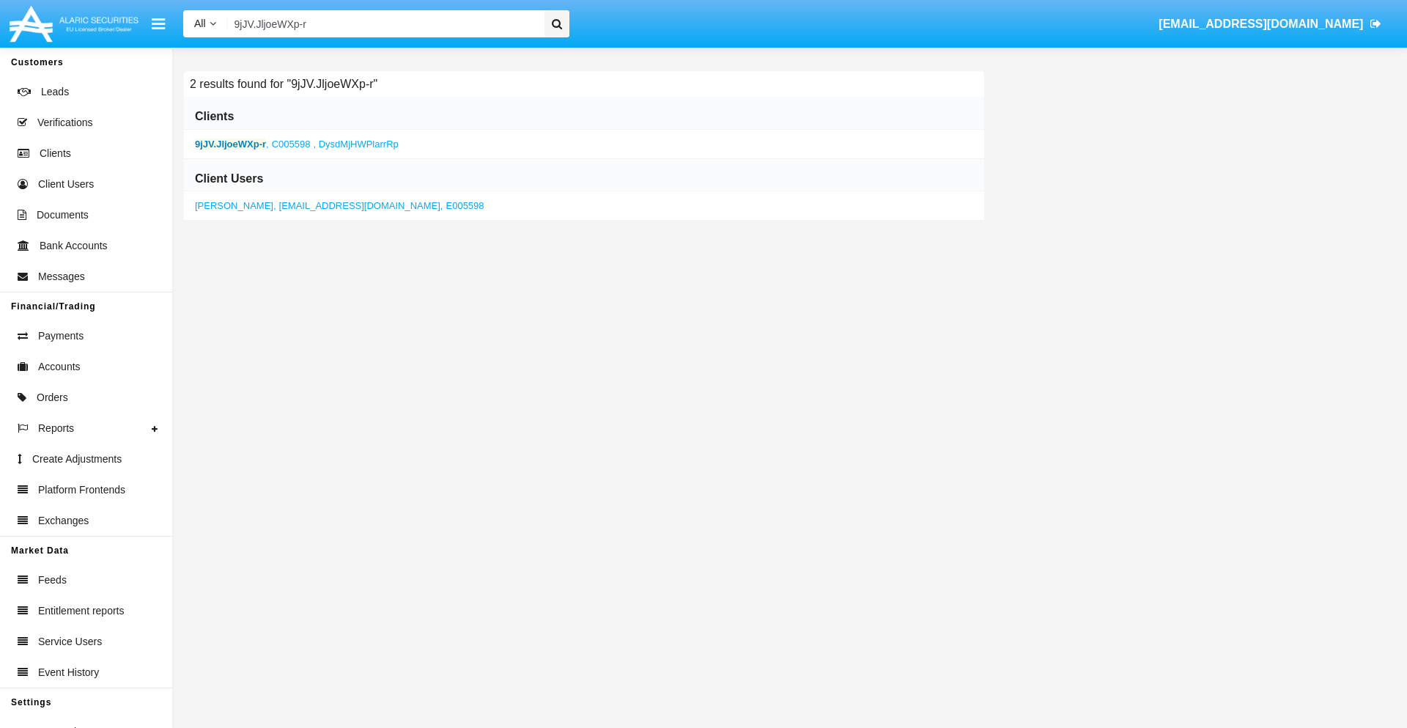
type input "9jJV.JljoeWXp-r"
click at [230, 144] on b "9jJV.JljoeWXp-r" at bounding box center [230, 144] width 71 height 11
